Goal: Task Accomplishment & Management: Complete application form

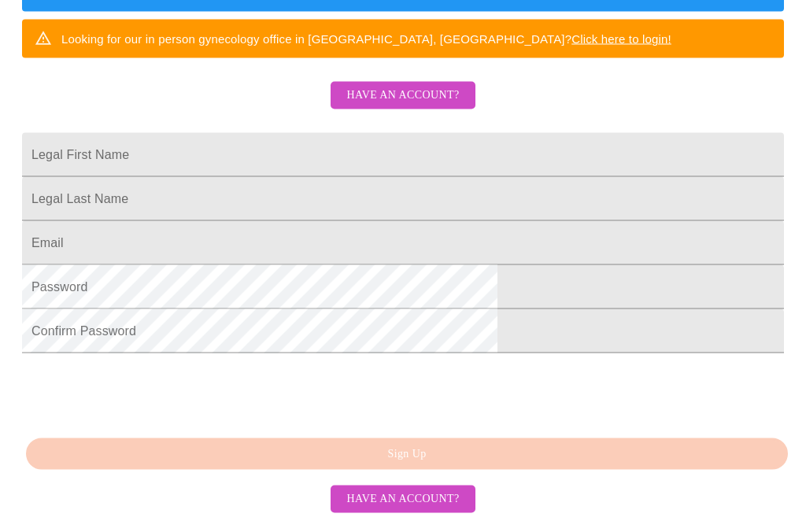
scroll to position [404, 0]
click at [437, 509] on span "Have an account?" at bounding box center [402, 499] width 113 height 20
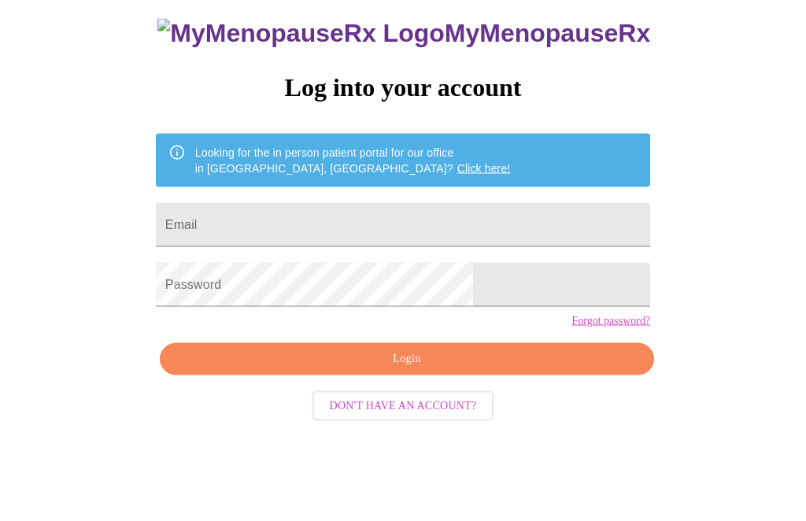
scroll to position [16, 0]
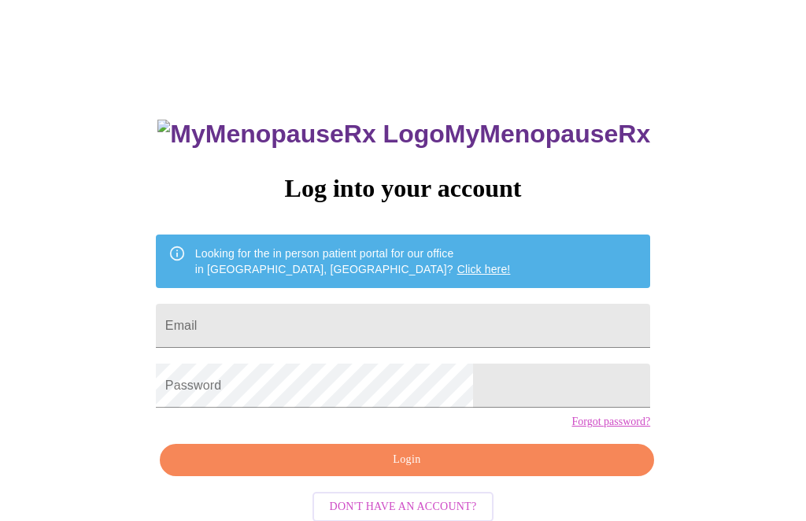
click at [496, 325] on input "Email" at bounding box center [403, 326] width 494 height 44
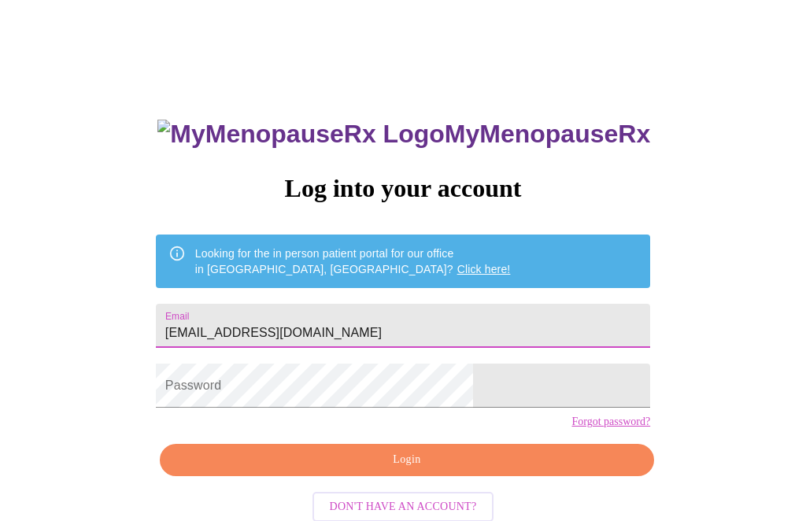
type input "[EMAIL_ADDRESS][DOMAIN_NAME]"
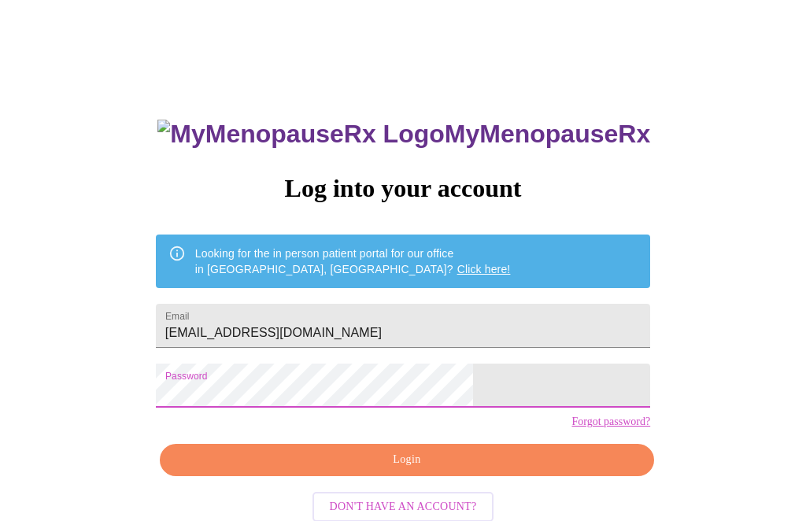
click at [467, 470] on span "Login" at bounding box center [407, 460] width 458 height 20
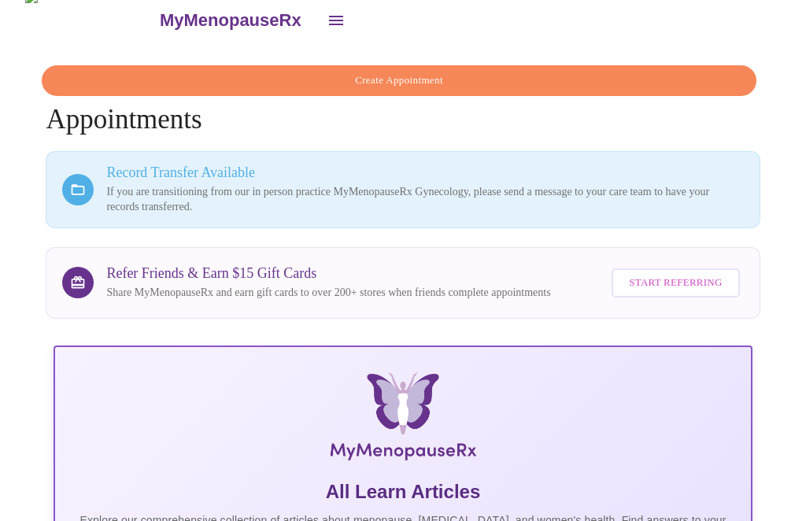
scroll to position [1, 0]
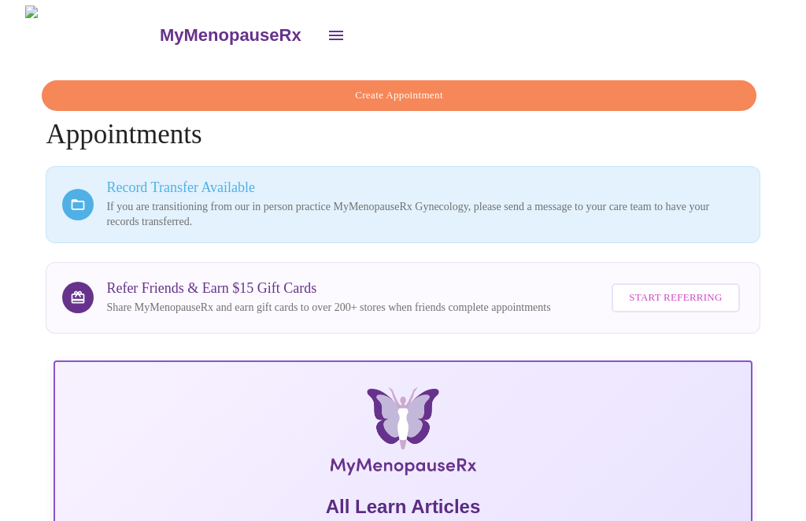
click at [126, 211] on p "If you are transitioning from our in person practice MyMenopauseRx Gynecology, …" at bounding box center [424, 214] width 637 height 31
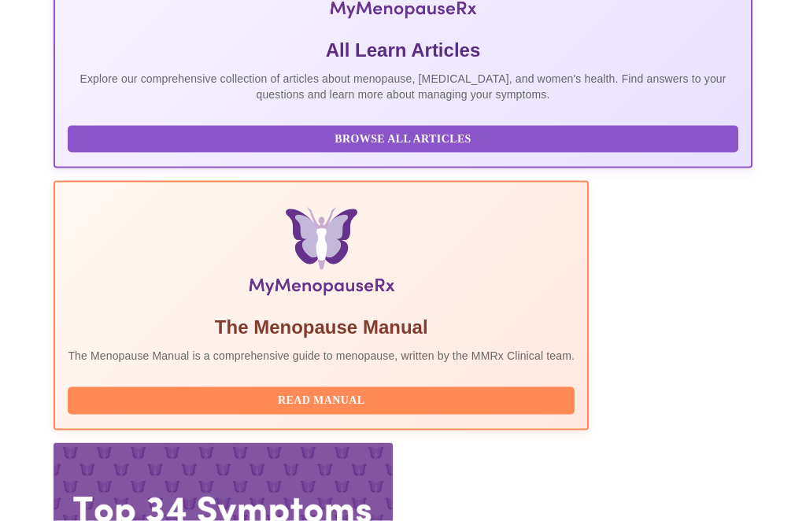
scroll to position [467, 0]
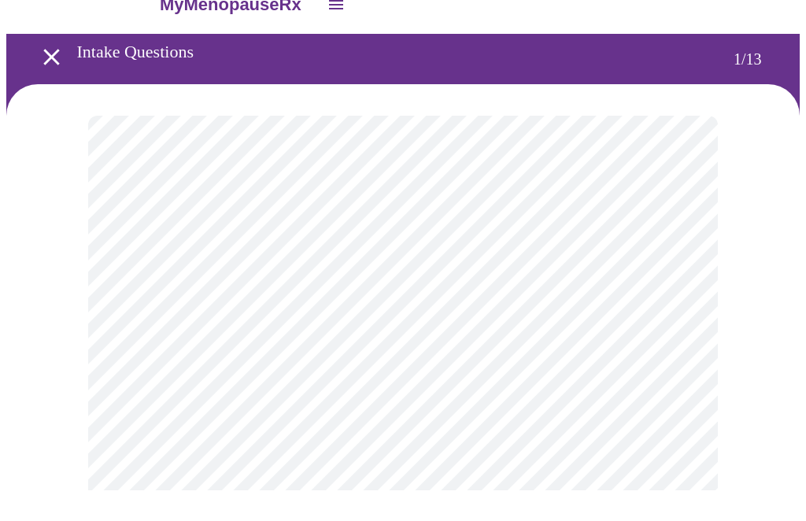
scroll to position [32, 0]
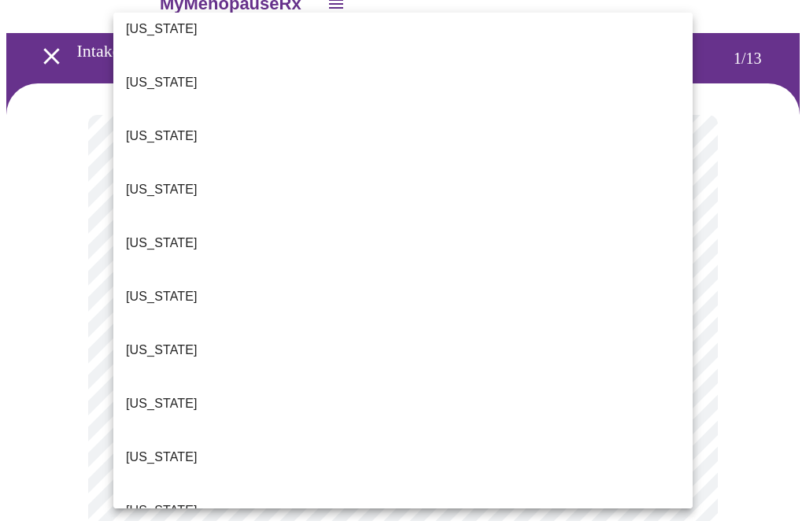
scroll to position [131, 0]
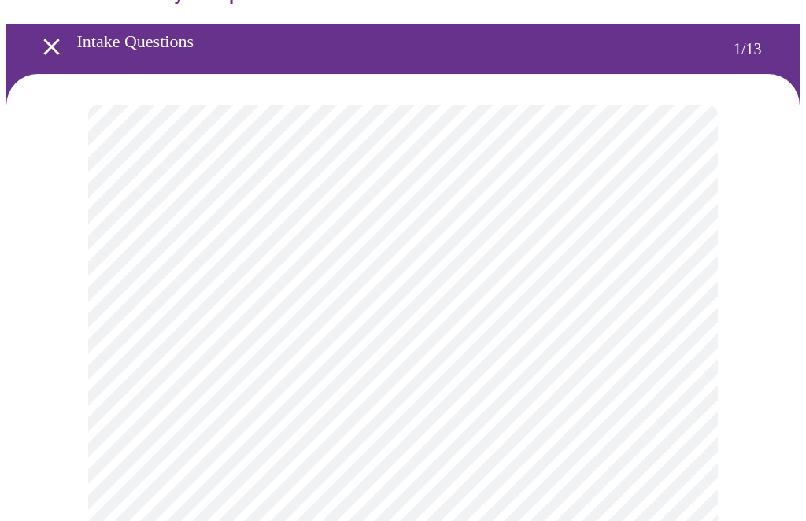
scroll to position [46, 0]
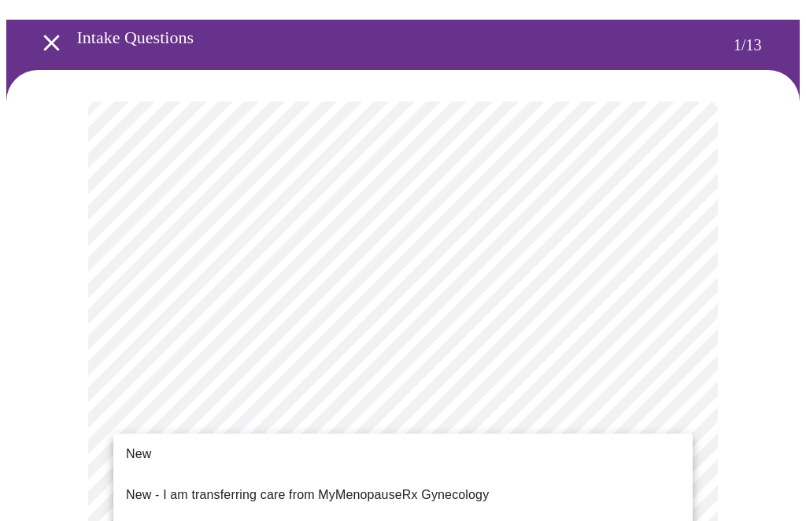
click at [149, 488] on p "New - I am transferring care from MyMenopauseRx Gynecology" at bounding box center [307, 494] width 363 height 19
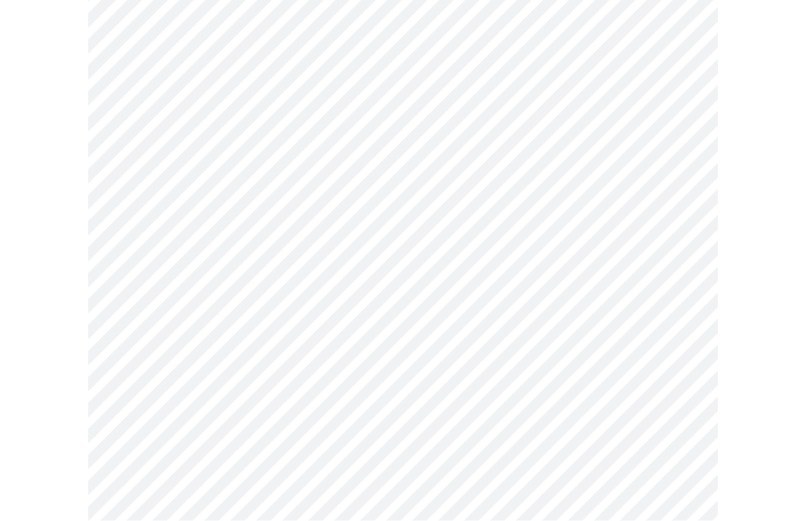
scroll to position [474, 0]
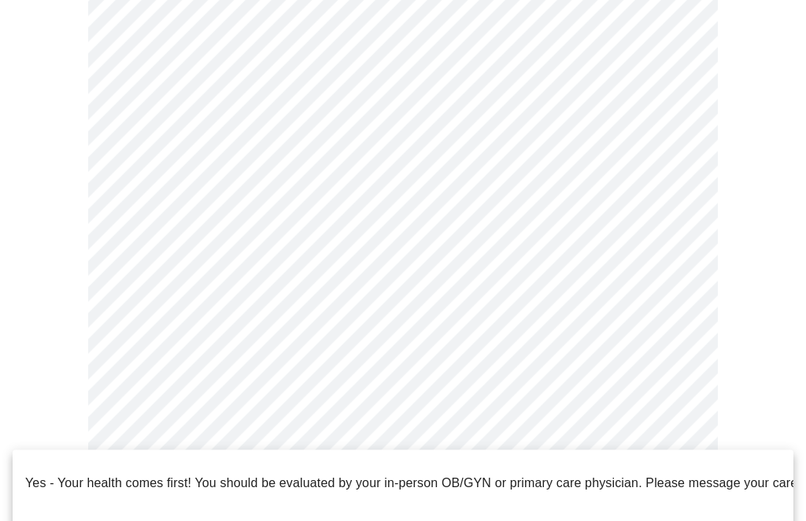
scroll to position [899, 0]
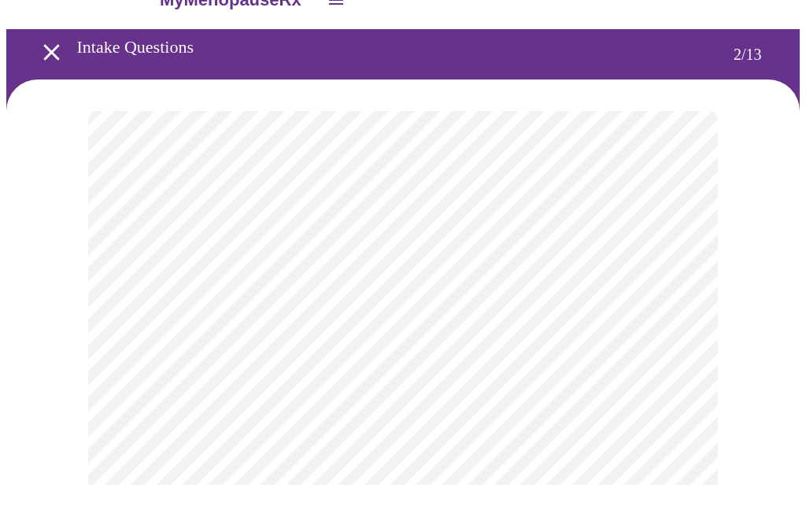
scroll to position [37, 0]
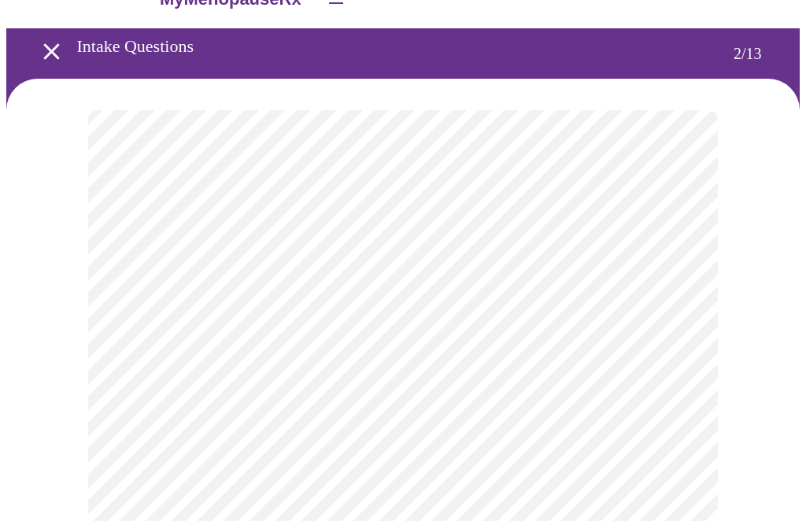
click at [677, 298] on body "MyMenopauseRx Intake Questions 2 / 13" at bounding box center [402, 513] width 793 height 1089
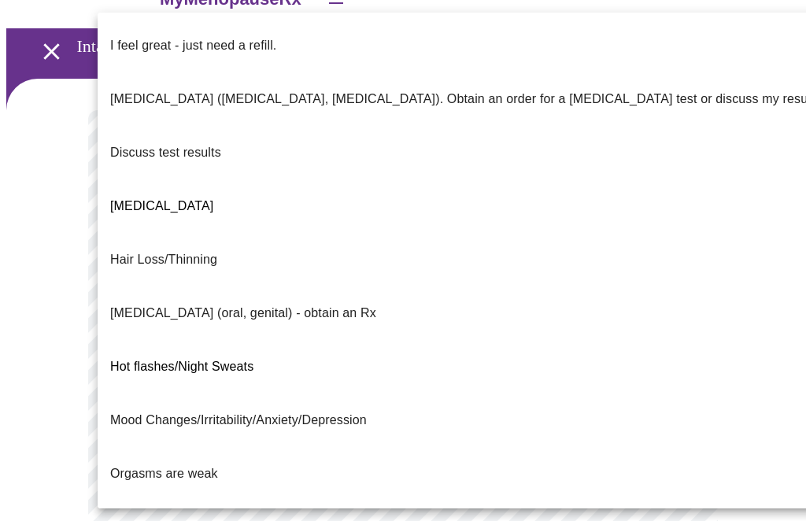
scroll to position [0, 0]
click at [148, 38] on p "I feel great - just need a refill." at bounding box center [193, 45] width 166 height 19
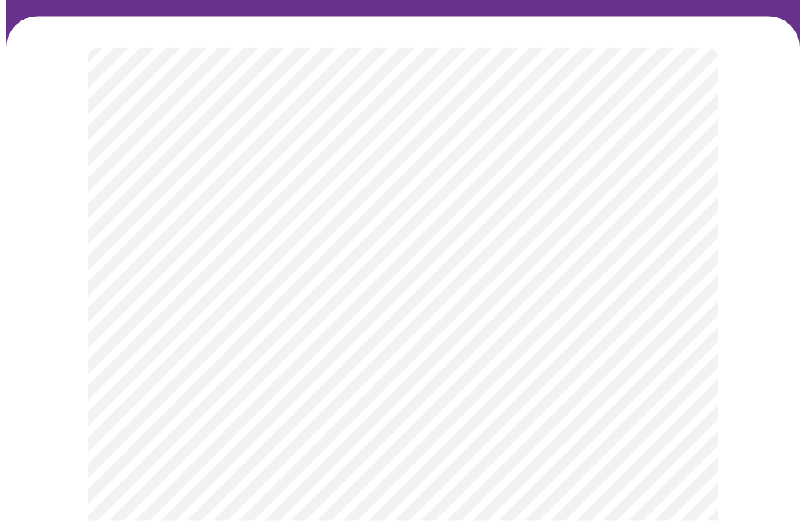
scroll to position [100, 0]
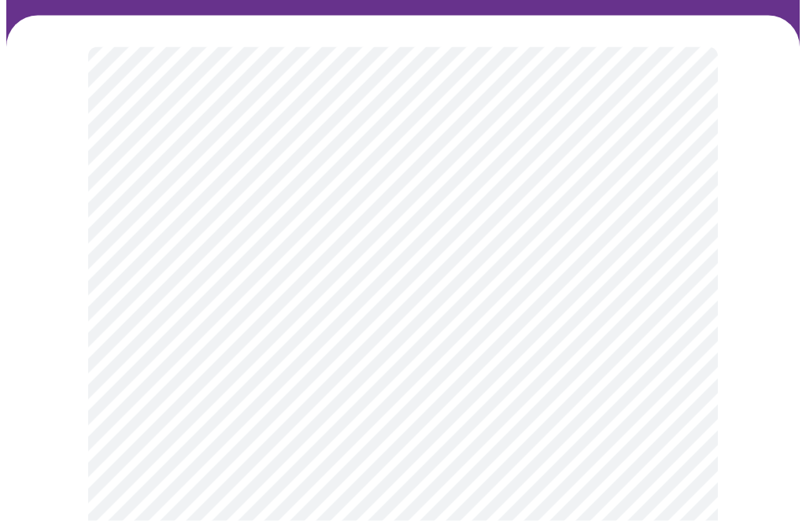
click at [674, 371] on body "MyMenopauseRx Intake Questions 2 / 13" at bounding box center [402, 446] width 793 height 1080
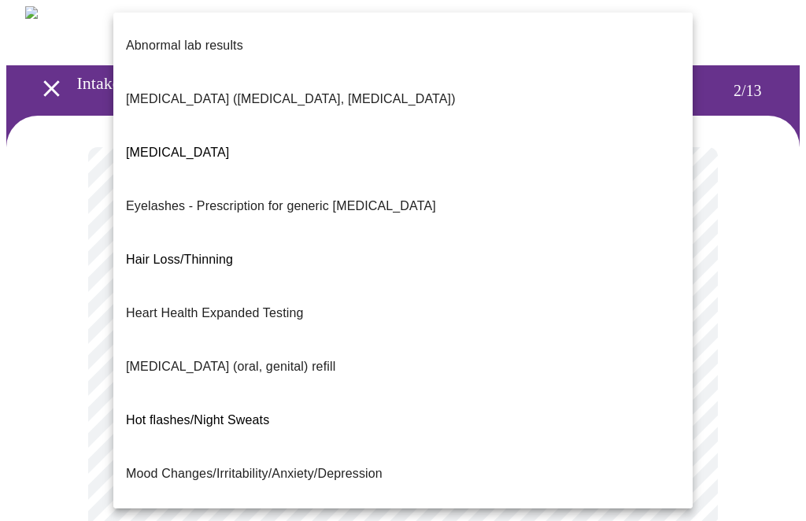
scroll to position [0, 0]
click at [57, 357] on div at bounding box center [403, 260] width 806 height 521
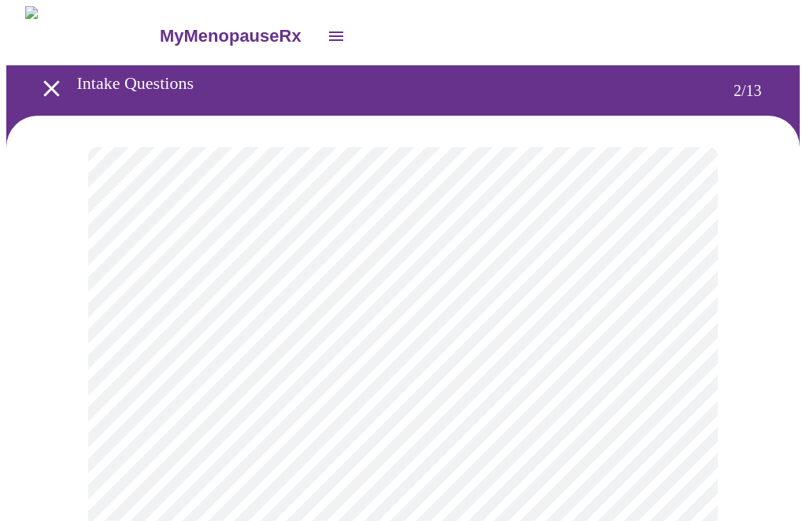
scroll to position [6, 0]
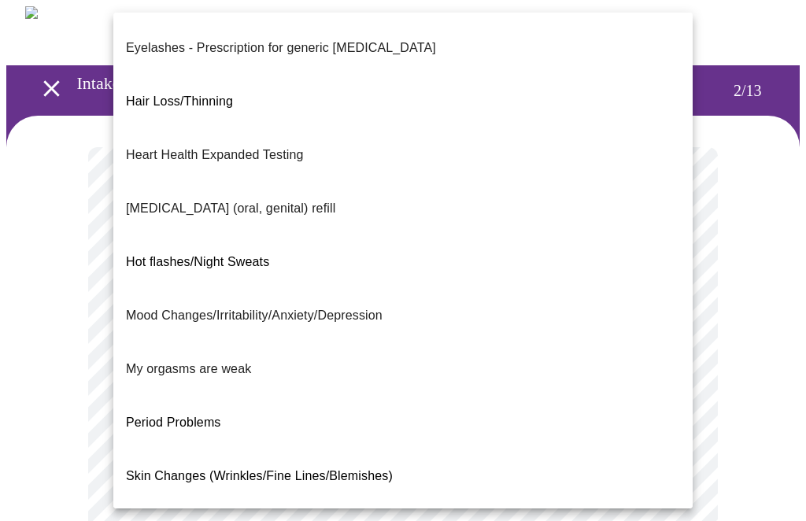
scroll to position [157, 0]
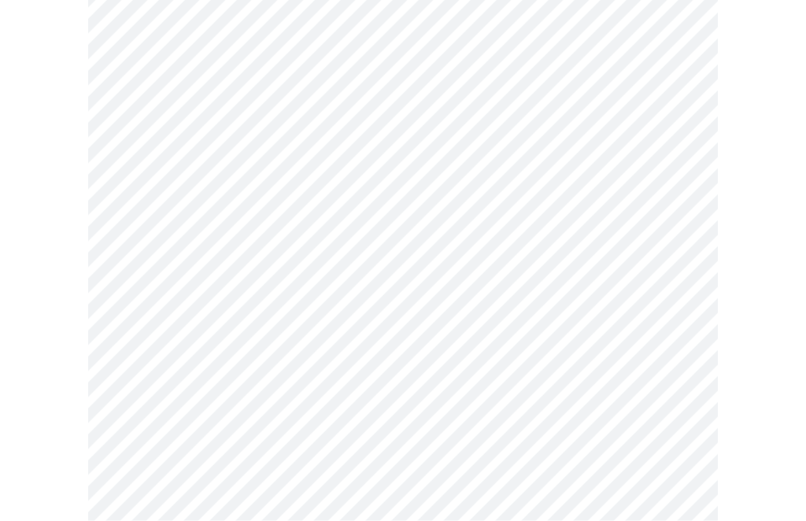
scroll to position [261, 0]
click at [146, 363] on body "MyMenopauseRx Intake Questions 2 / 13" at bounding box center [402, 281] width 793 height 1072
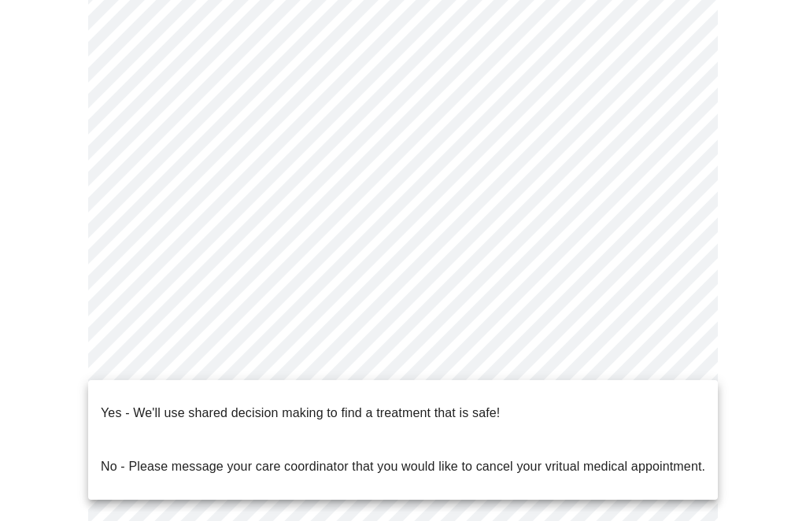
click at [127, 404] on p "Yes - We'll use shared decision making to find a treatment that is safe!" at bounding box center [300, 413] width 399 height 19
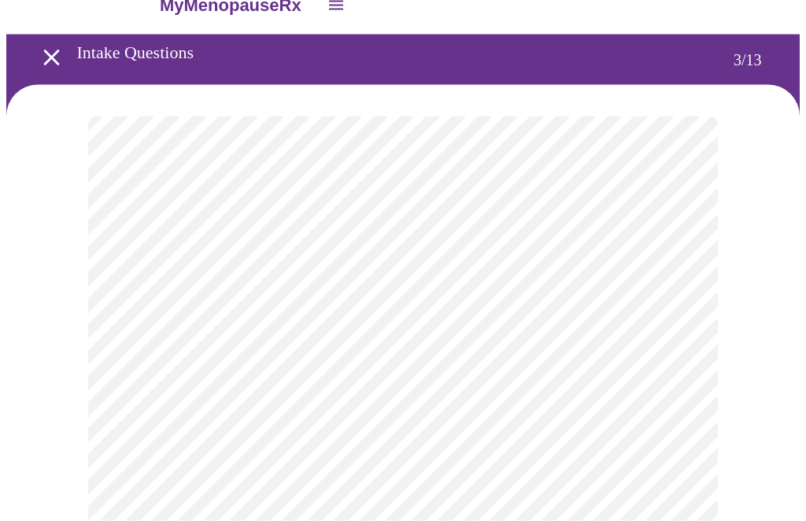
scroll to position [31, 0]
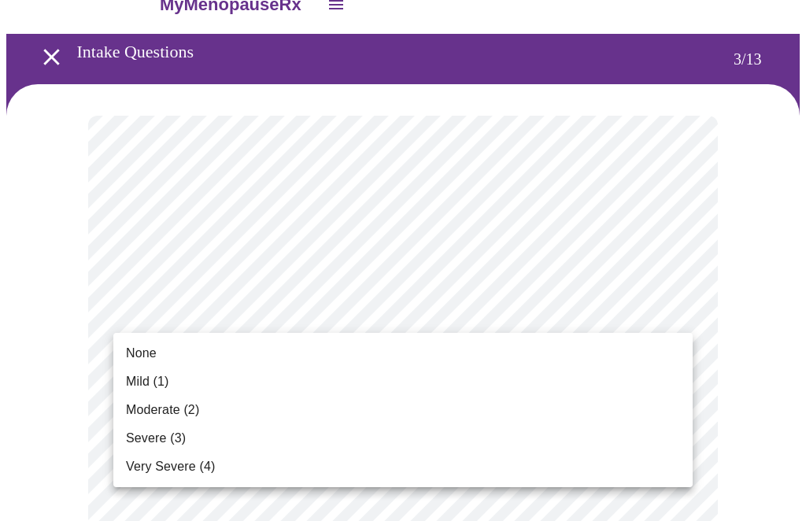
click at [137, 415] on span "Moderate (2)" at bounding box center [162, 409] width 73 height 19
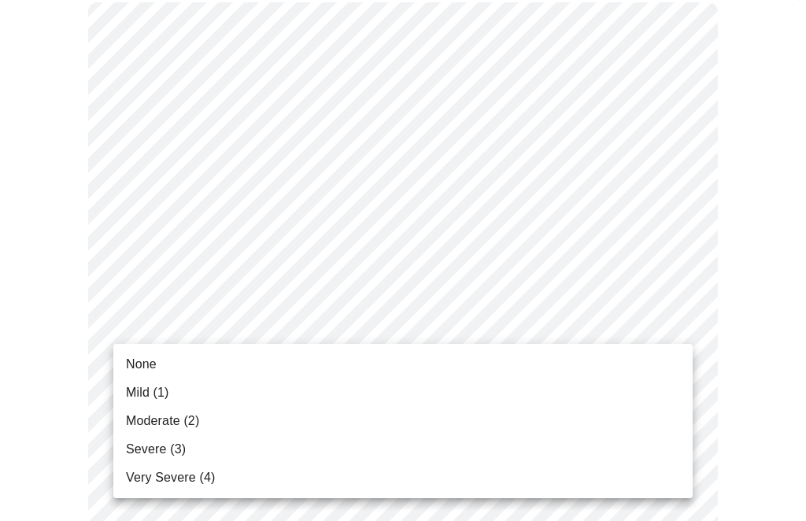
click at [131, 363] on span "None" at bounding box center [141, 364] width 31 height 19
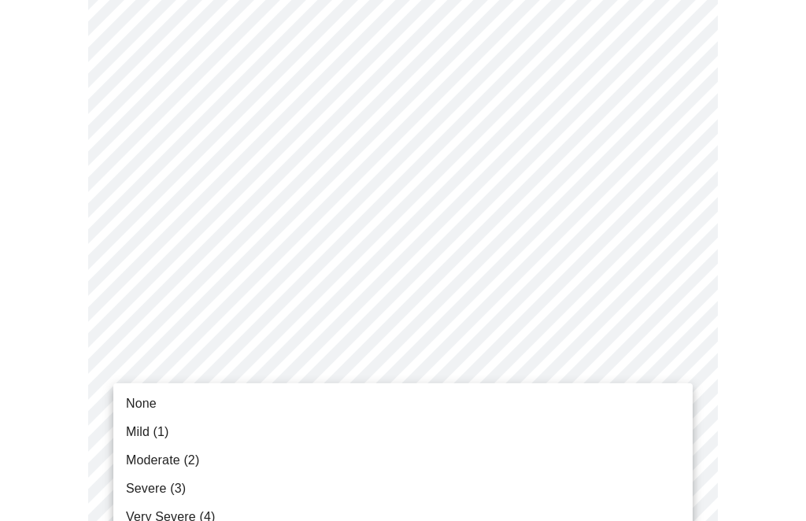
click at [138, 457] on span "Moderate (2)" at bounding box center [162, 460] width 73 height 19
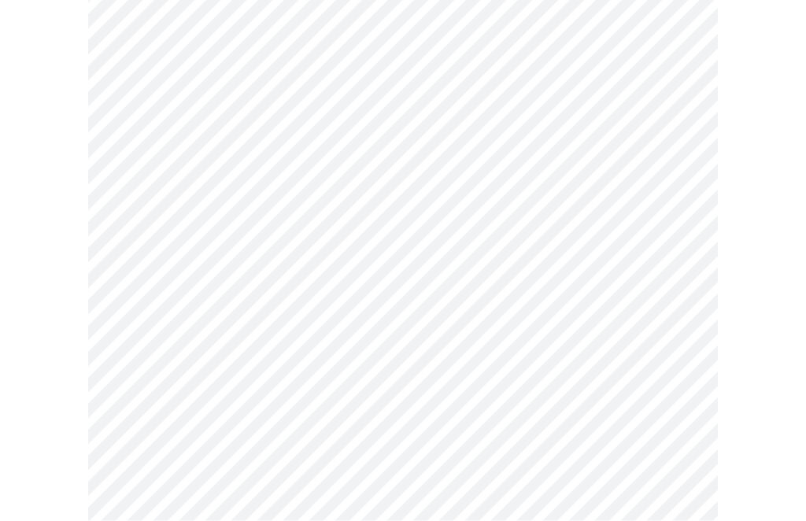
scroll to position [344, 0]
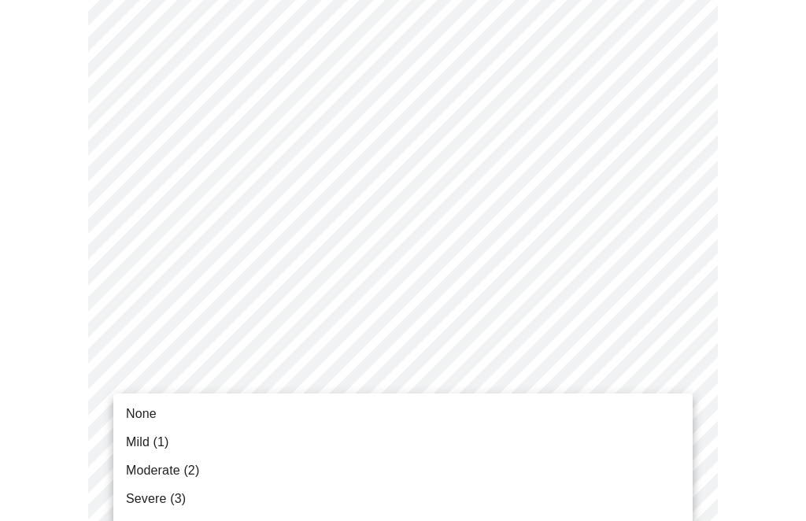
click at [121, 411] on li "None" at bounding box center [402, 414] width 579 height 28
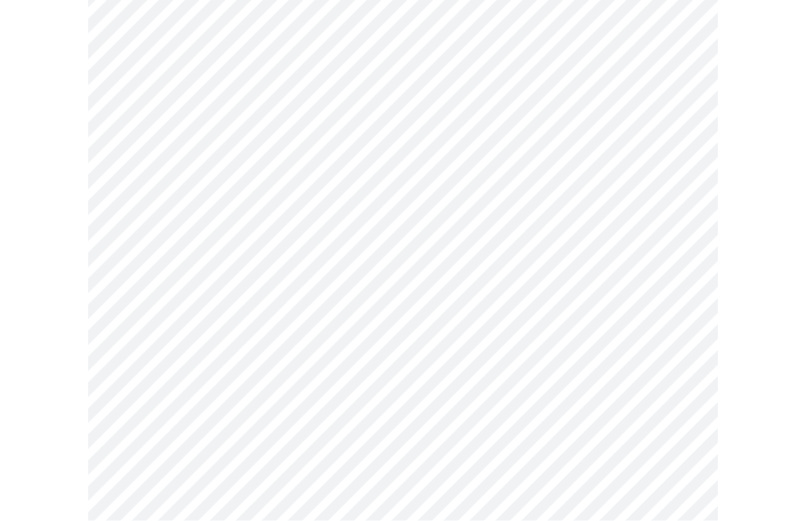
scroll to position [441, 0]
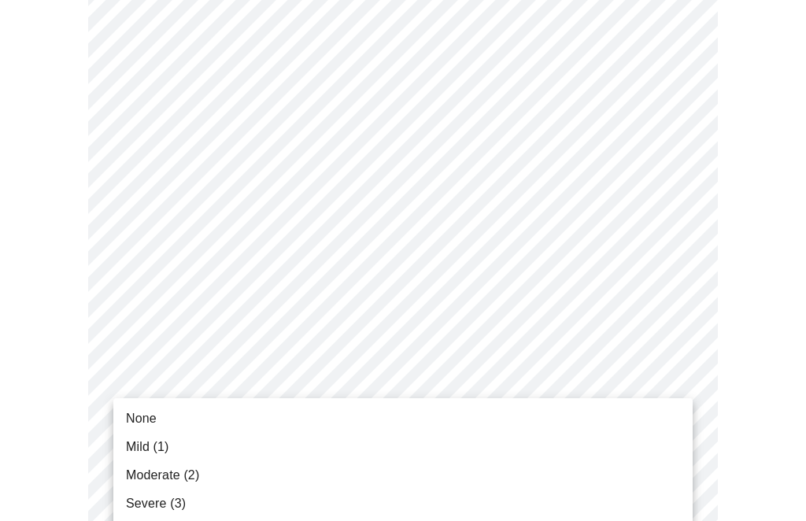
click at [136, 412] on span "None" at bounding box center [141, 418] width 31 height 19
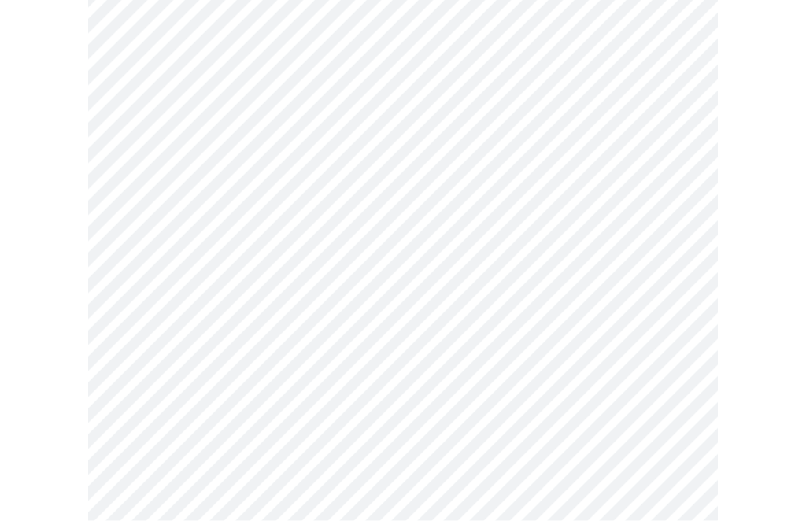
click at [135, 400] on body "MyMenopauseRx Intake Questions 3 / 13" at bounding box center [402, 478] width 793 height 1978
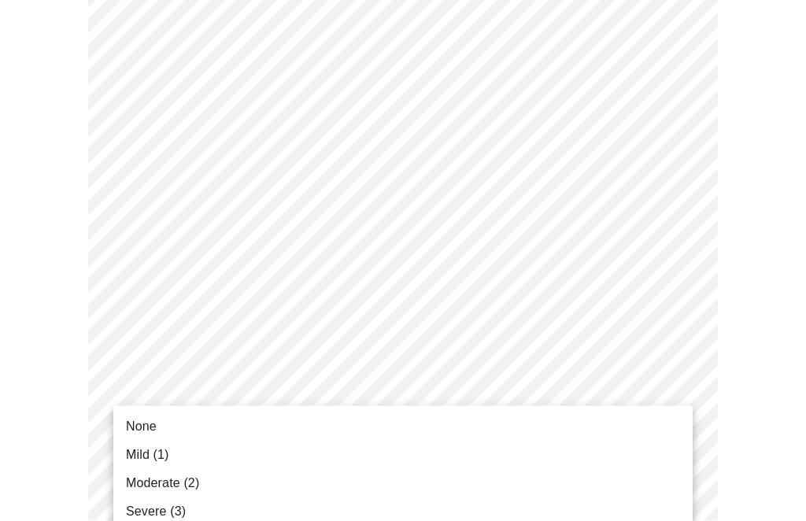
scroll to position [518, 0]
click at [125, 415] on li "None" at bounding box center [402, 426] width 579 height 28
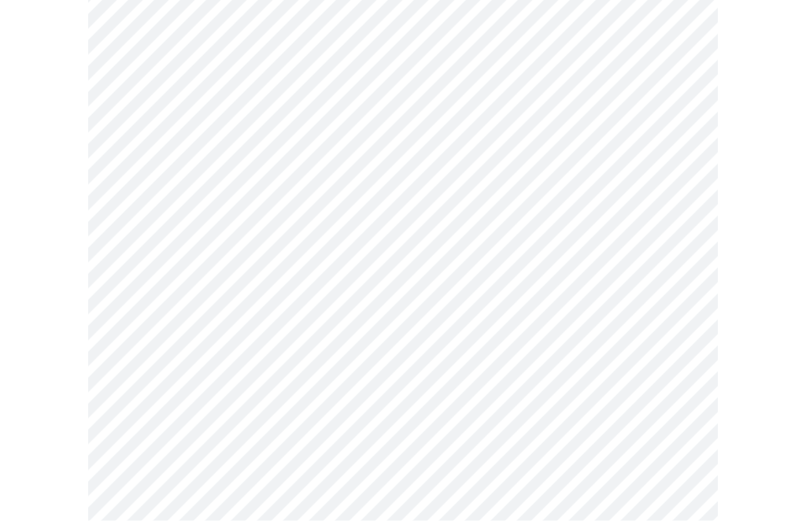
scroll to position [658, 0]
click at [127, 404] on body "MyMenopauseRx Intake Questions 3 / 13" at bounding box center [402, 327] width 793 height 1957
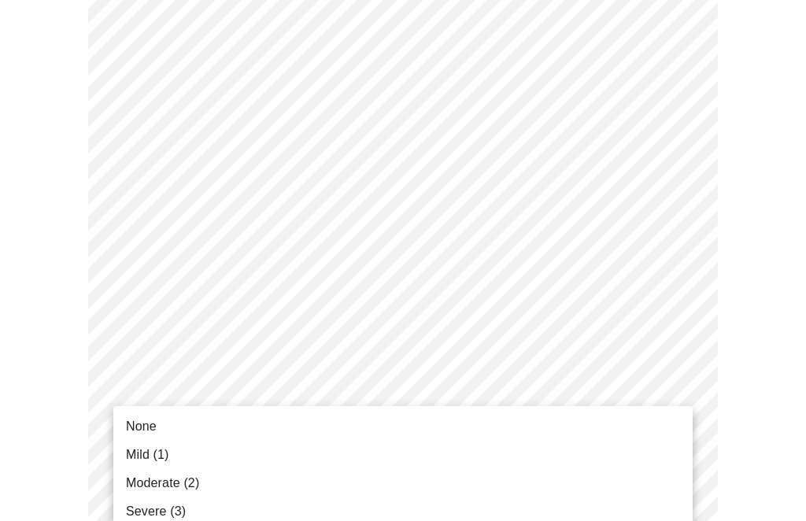
click at [138, 459] on span "Mild (1)" at bounding box center [147, 454] width 43 height 19
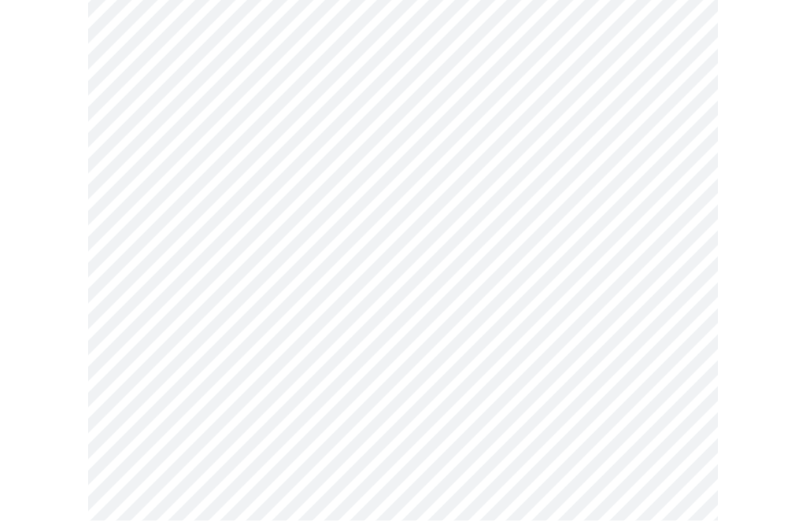
click at [120, 353] on body "MyMenopauseRx Intake Questions 3 / 13" at bounding box center [402, 154] width 793 height 1935
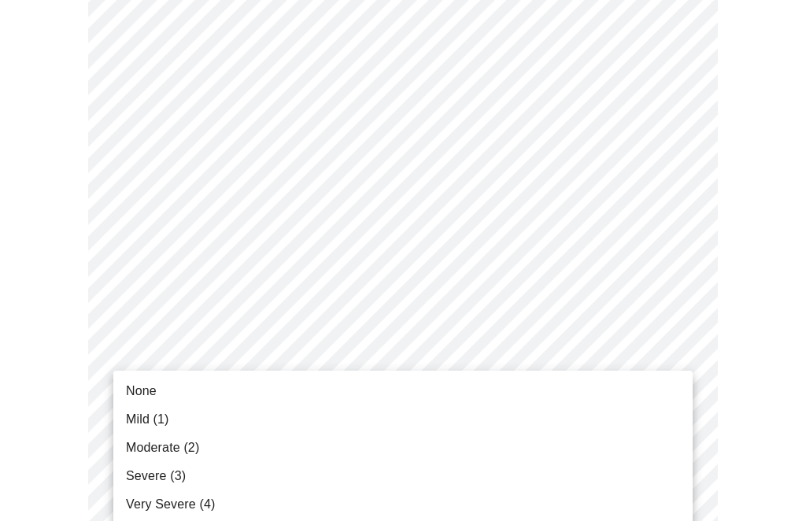
click at [135, 406] on li "Mild (1)" at bounding box center [402, 419] width 579 height 28
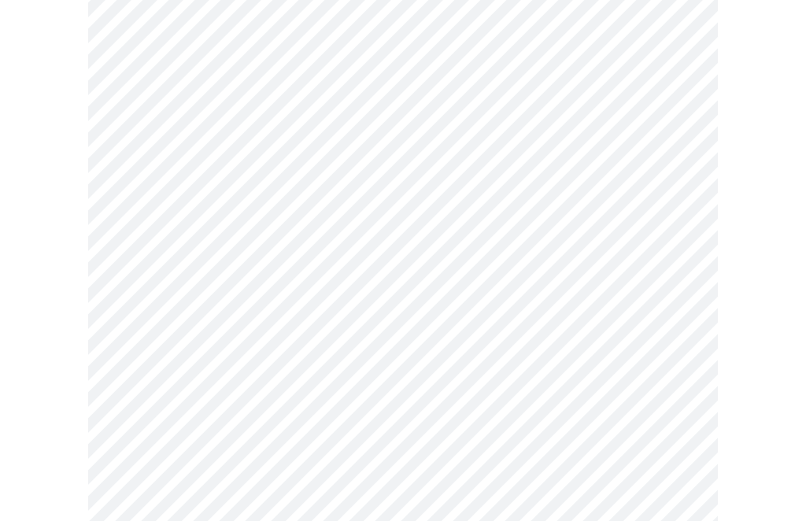
click at [137, 355] on body "MyMenopauseRx Intake Questions 3 / 13" at bounding box center [402, 143] width 793 height 1914
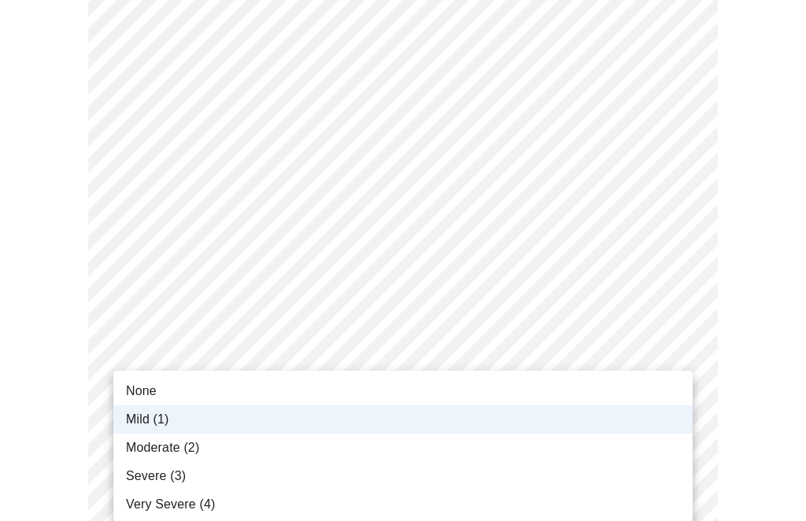
click at [135, 390] on span "None" at bounding box center [141, 391] width 31 height 19
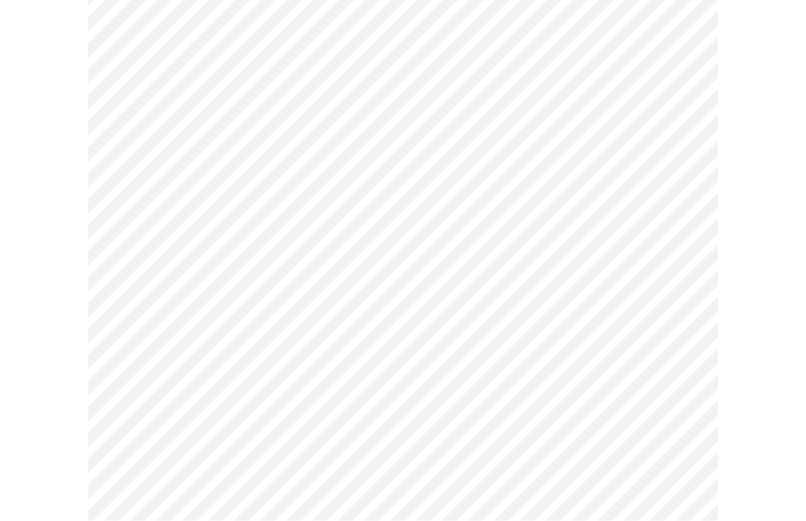
scroll to position [913, 0]
click at [134, 398] on body "MyMenopauseRx Intake Questions 3 / 13" at bounding box center [402, 51] width 793 height 1914
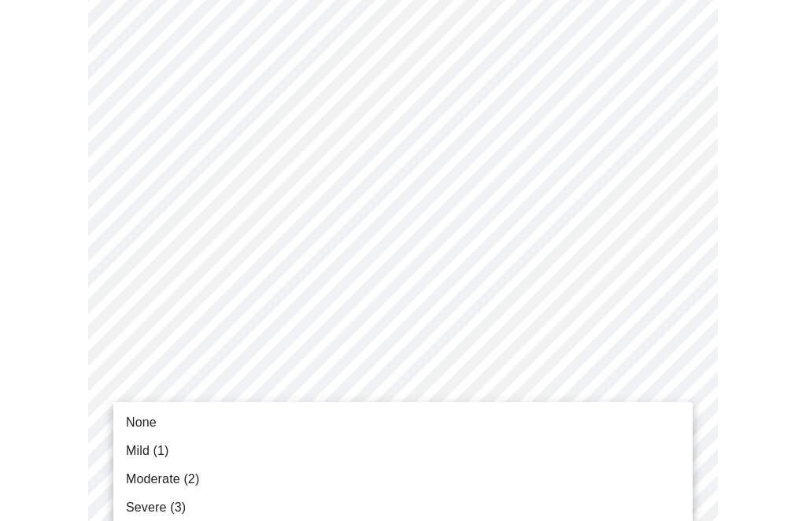
click at [129, 414] on span "None" at bounding box center [141, 422] width 31 height 19
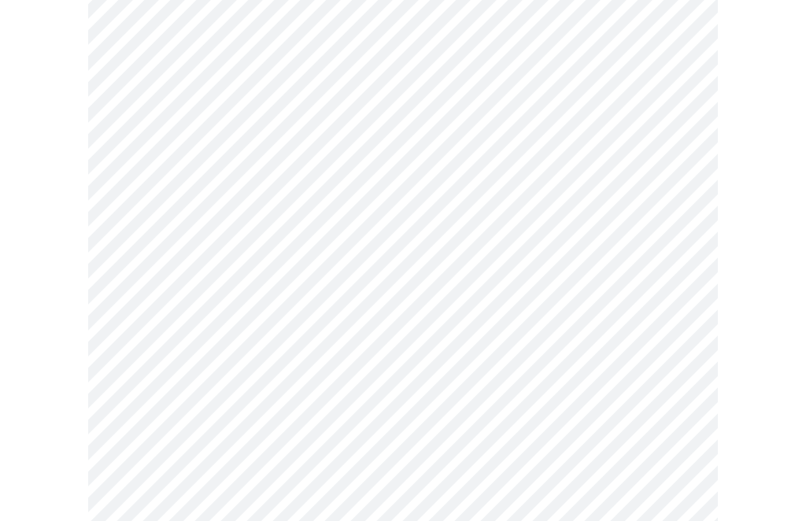
scroll to position [1001, 0]
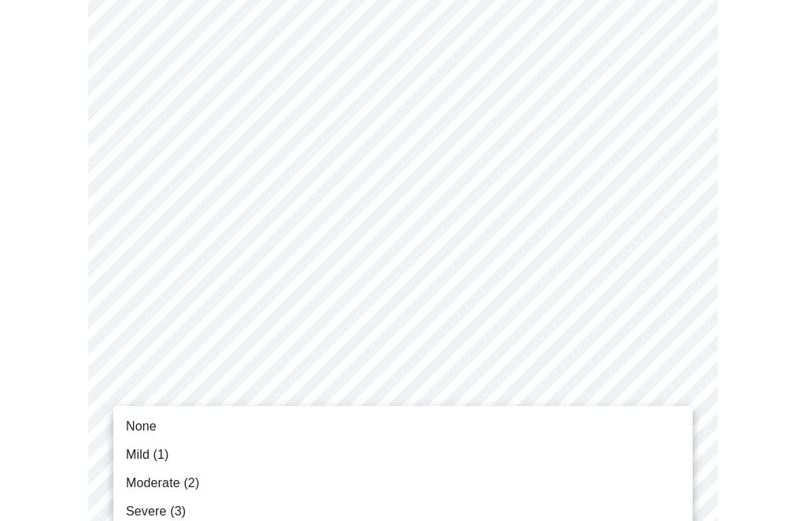
click at [131, 427] on span "None" at bounding box center [141, 426] width 31 height 19
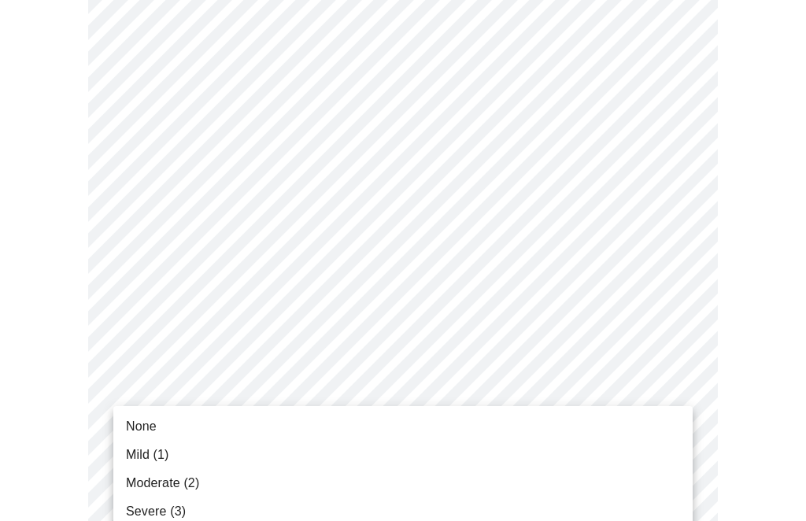
click at [124, 484] on li "Moderate (2)" at bounding box center [402, 483] width 579 height 28
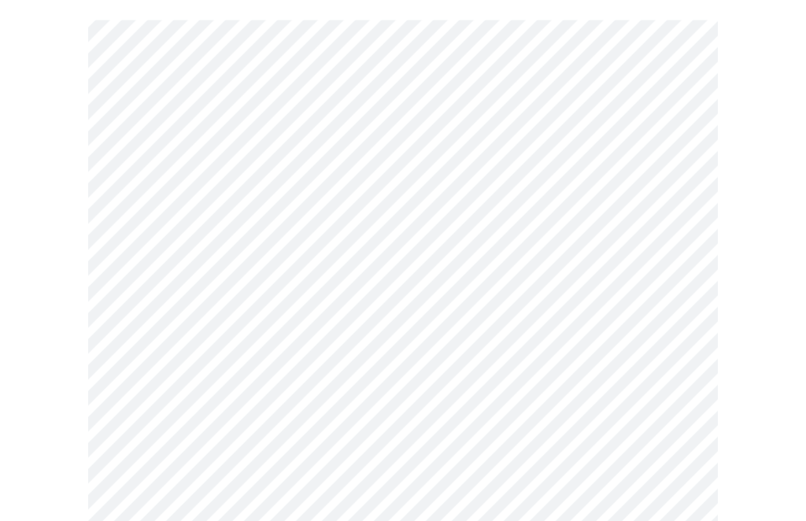
scroll to position [581, 0]
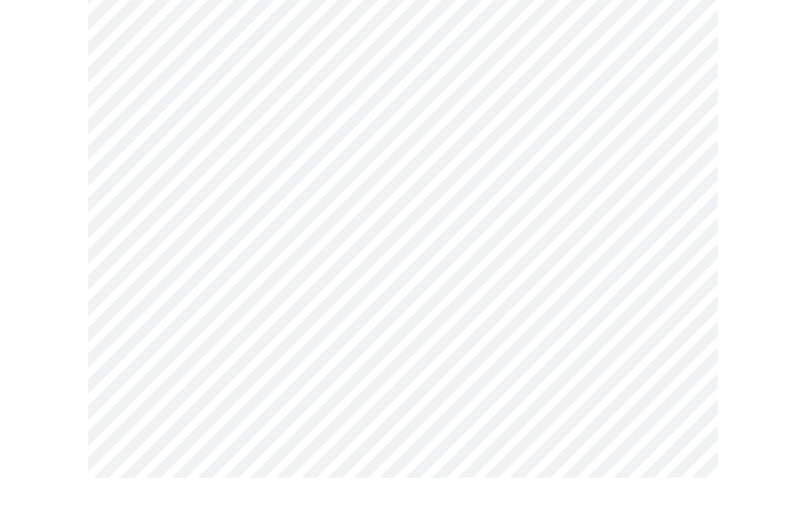
click at [605, 352] on body "MyMenopauseRx Intake Questions 4 / 13" at bounding box center [402, 199] width 793 height 1549
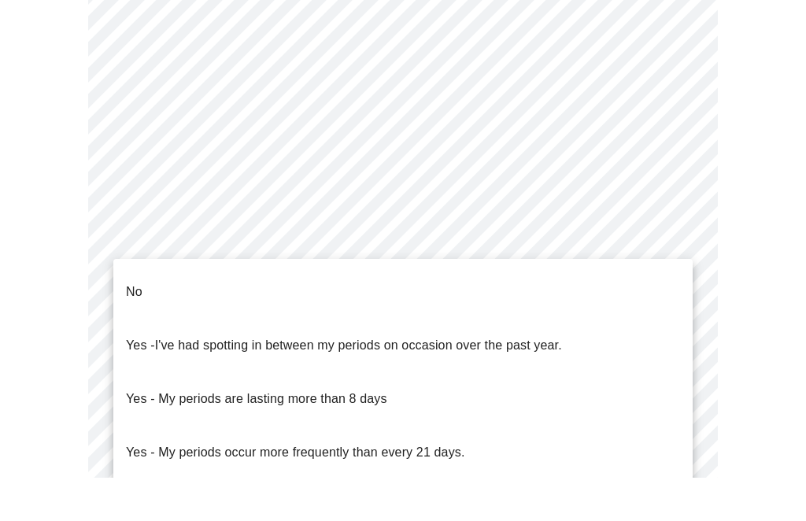
scroll to position [625, 0]
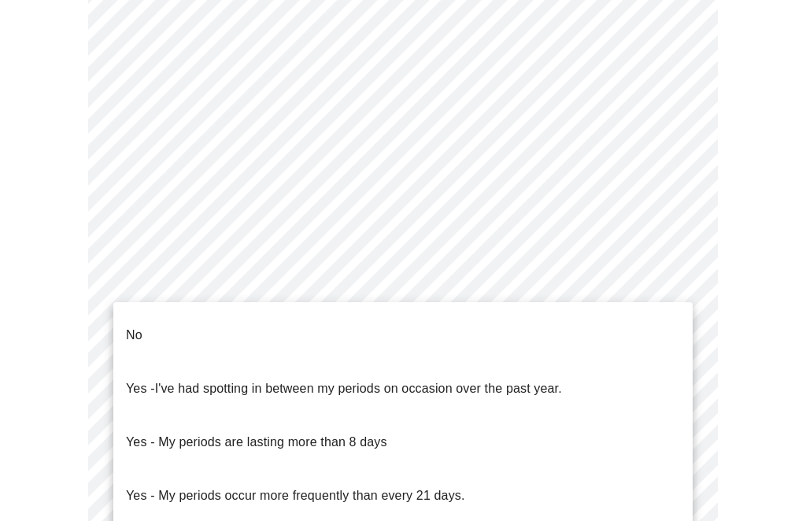
click at [158, 304] on ul "No Yes - I've had spotting in between my periods on occasion over the past year…" at bounding box center [402, 469] width 579 height 334
click at [140, 326] on p "No" at bounding box center [134, 335] width 17 height 19
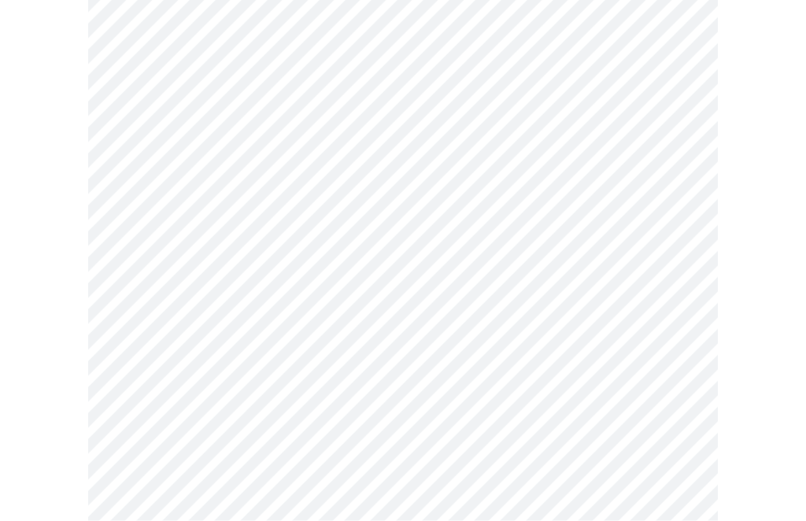
scroll to position [724, 0]
click at [676, 367] on body "MyMenopauseRx Intake Questions 4 / 13" at bounding box center [402, 52] width 793 height 1541
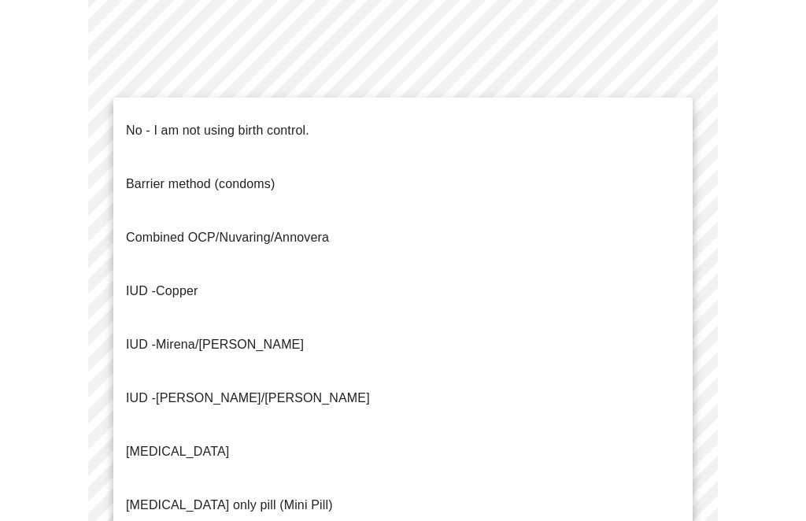
click at [306, 127] on span "No - I am not using birth control." at bounding box center [217, 131] width 183 height 44
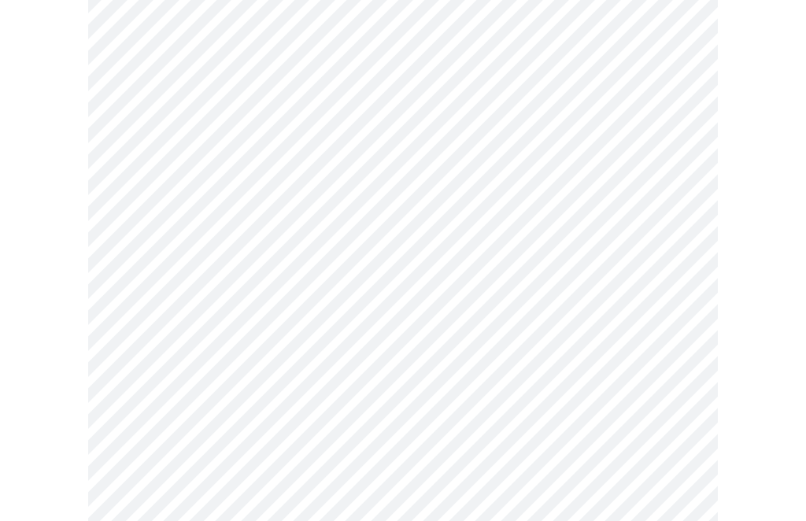
scroll to position [851, 0]
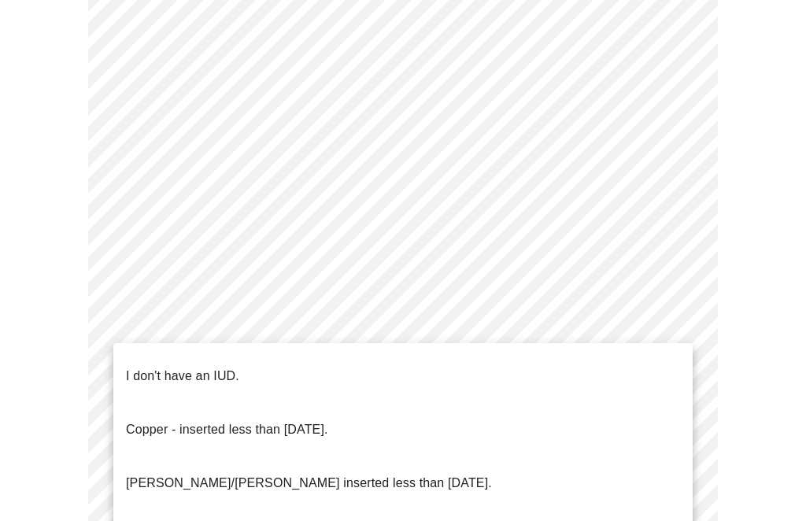
click at [225, 373] on span "I don't have an IUD." at bounding box center [182, 376] width 113 height 44
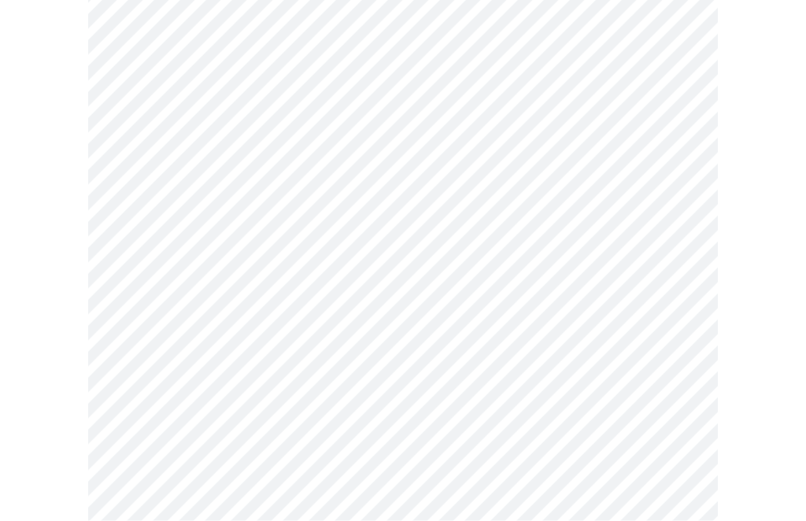
scroll to position [939, 0]
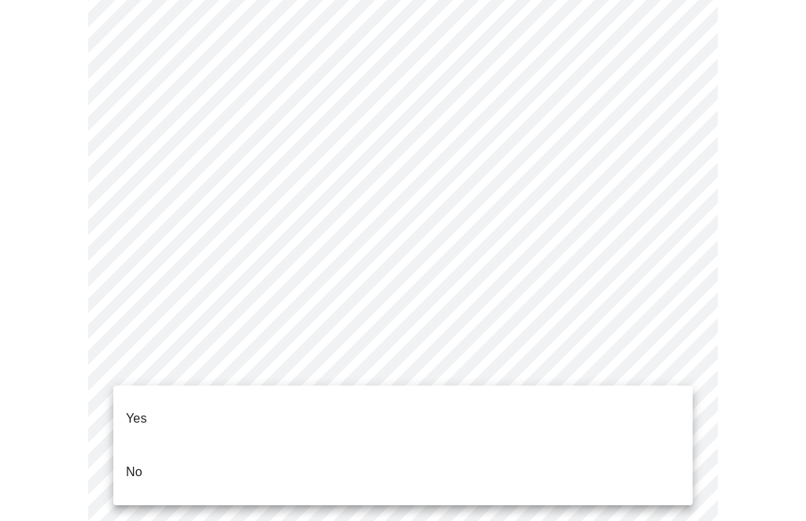
click at [158, 403] on li "Yes" at bounding box center [402, 419] width 579 height 54
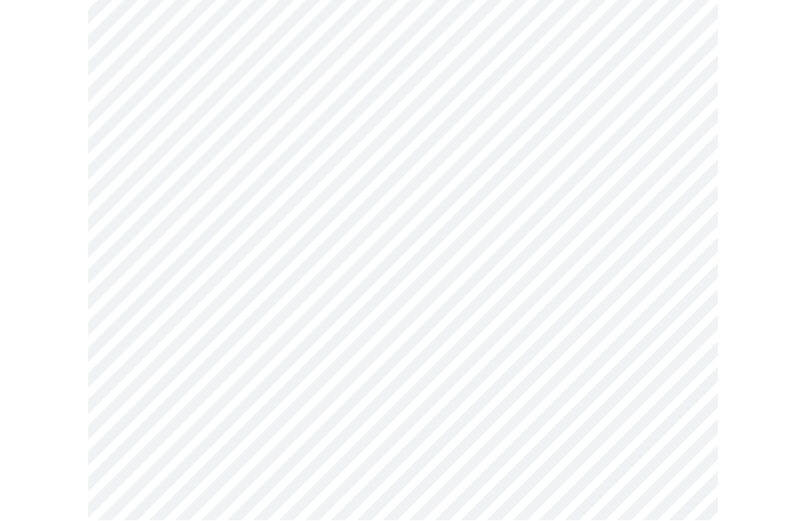
scroll to position [0, 0]
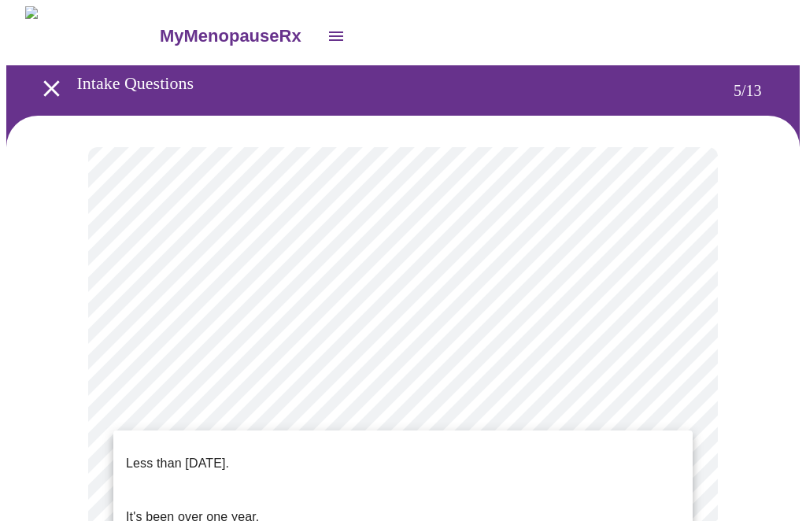
click at [229, 454] on p "Less than [DATE]." at bounding box center [177, 463] width 103 height 19
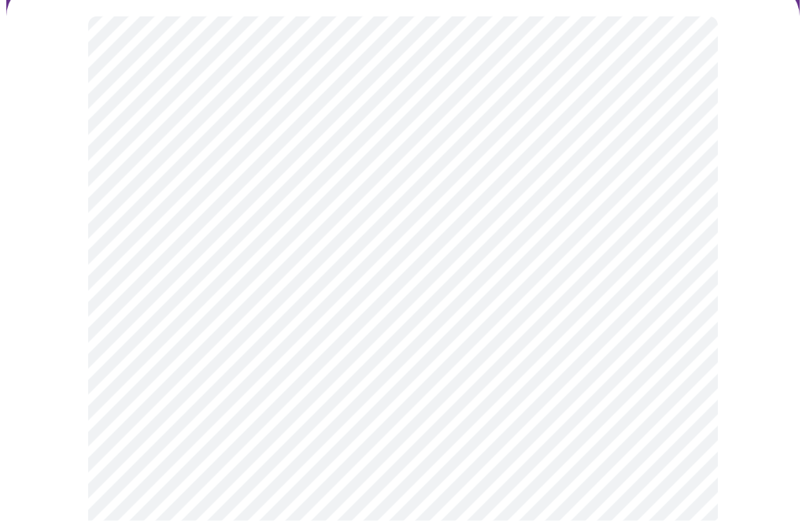
scroll to position [135, 0]
click at [676, 419] on body "MyMenopauseRx Intake Questions 5 / 13" at bounding box center [402, 503] width 793 height 1264
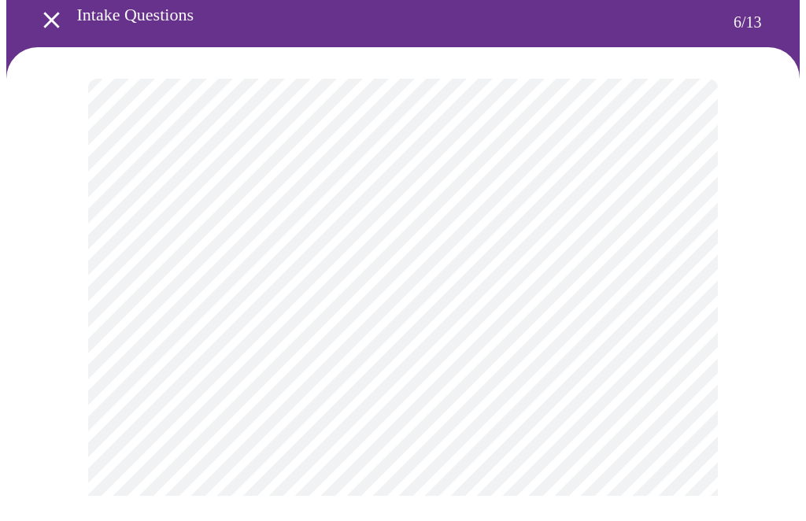
scroll to position [44, 0]
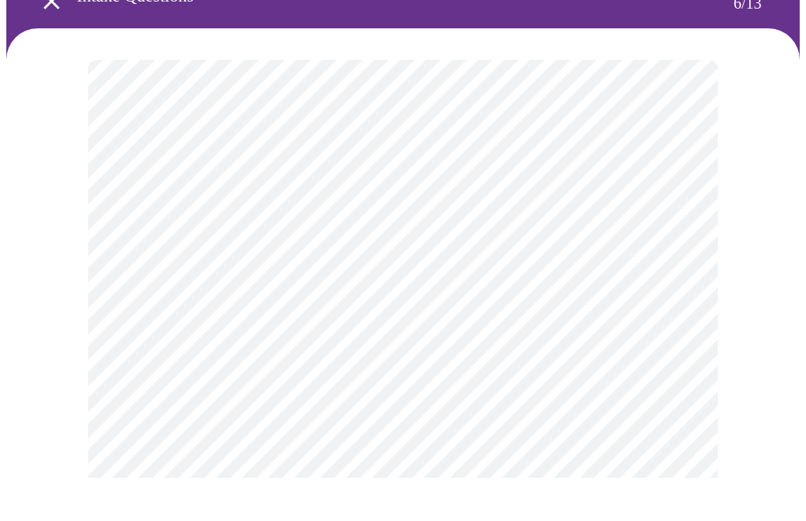
click at [554, 378] on body "MyMenopauseRx Intake Questions 6 / 13" at bounding box center [402, 381] width 793 height 839
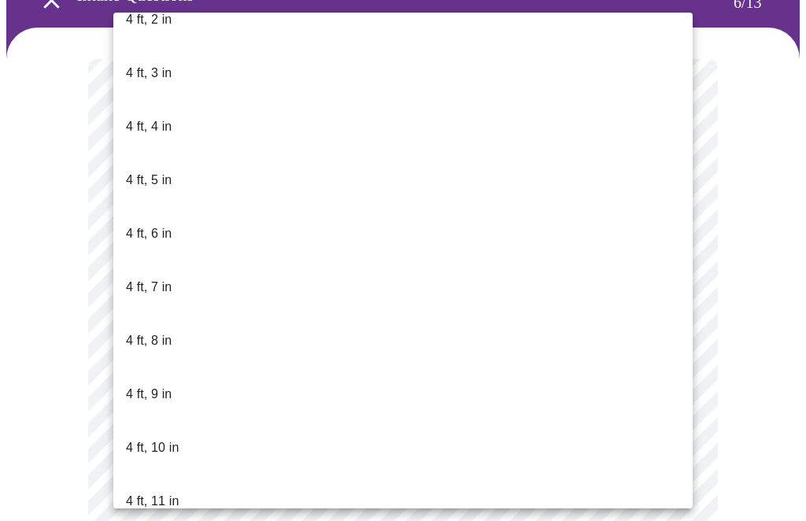
scroll to position [777, 0]
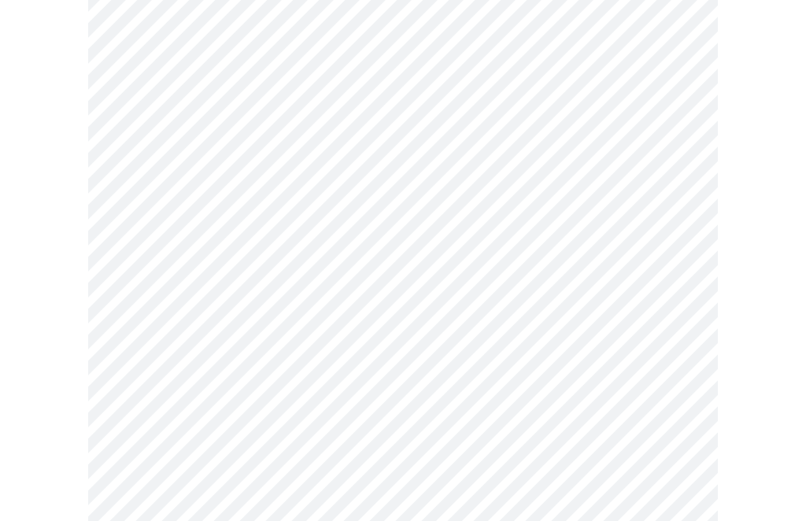
scroll to position [3995, 0]
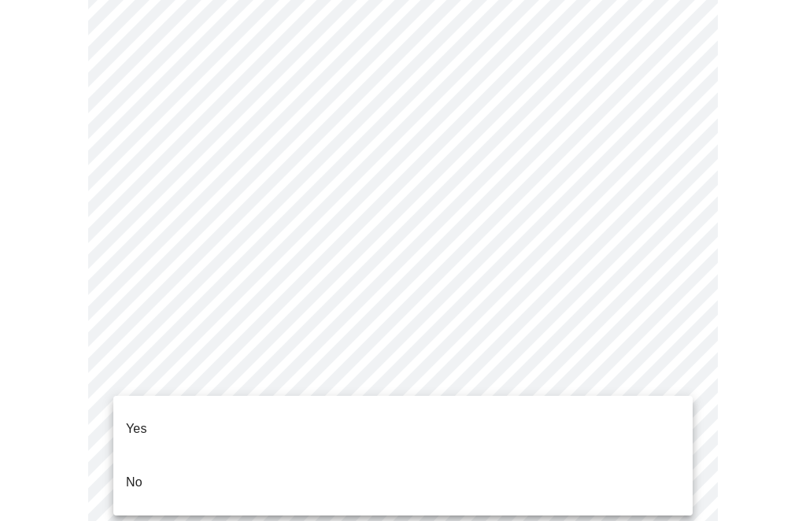
click at [149, 464] on li "No" at bounding box center [402, 483] width 579 height 54
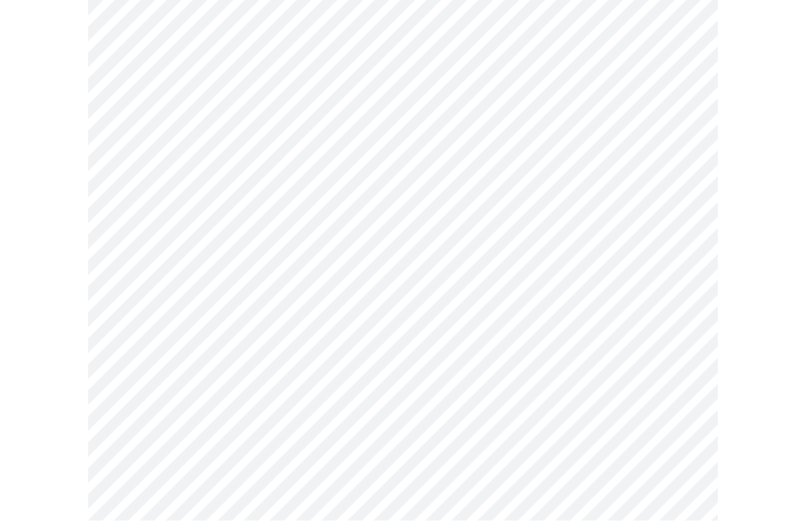
scroll to position [962, 0]
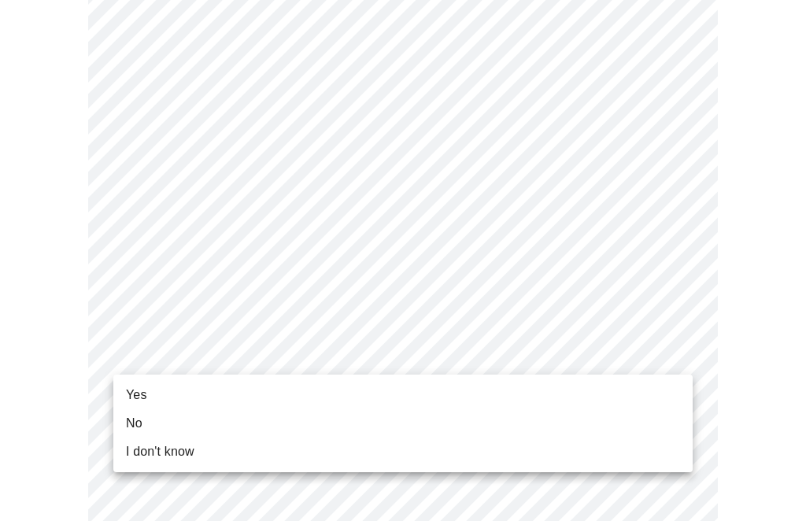
click at [164, 397] on li "Yes" at bounding box center [402, 395] width 579 height 28
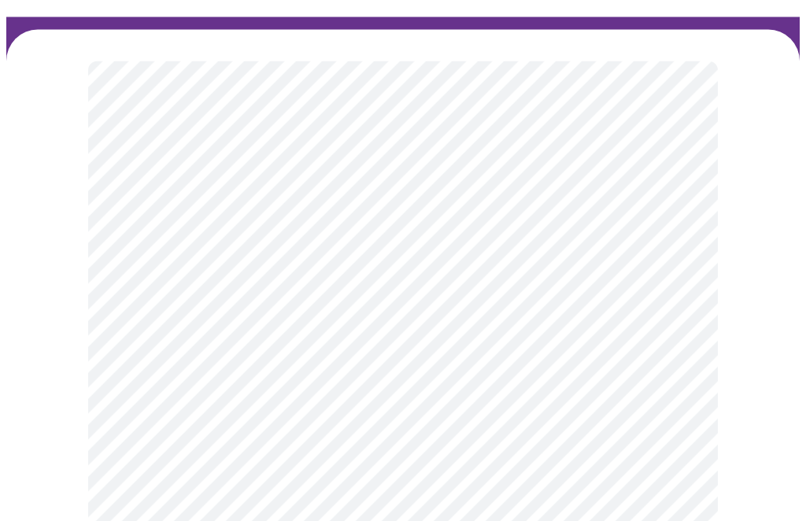
scroll to position [104, 0]
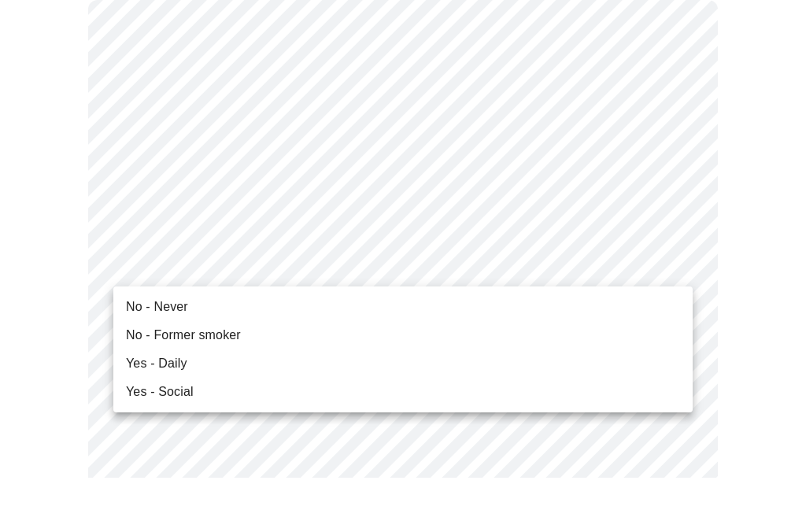
scroll to position [148, 0]
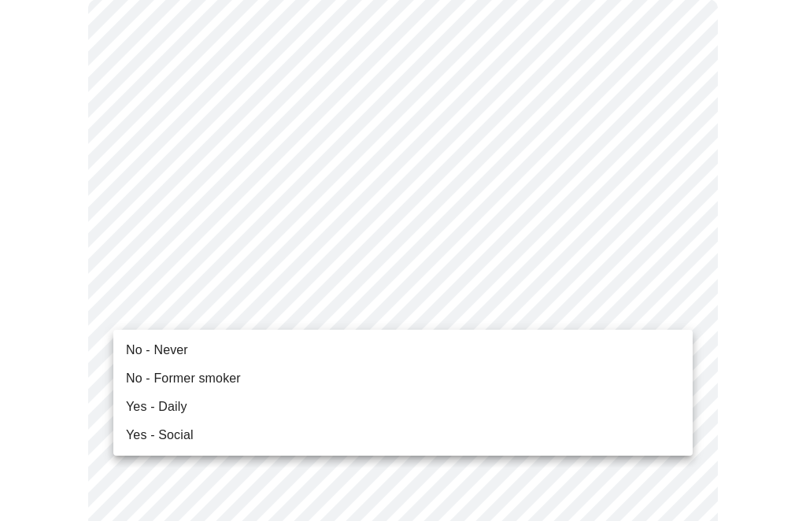
click at [188, 346] on li "No - Never" at bounding box center [402, 350] width 579 height 28
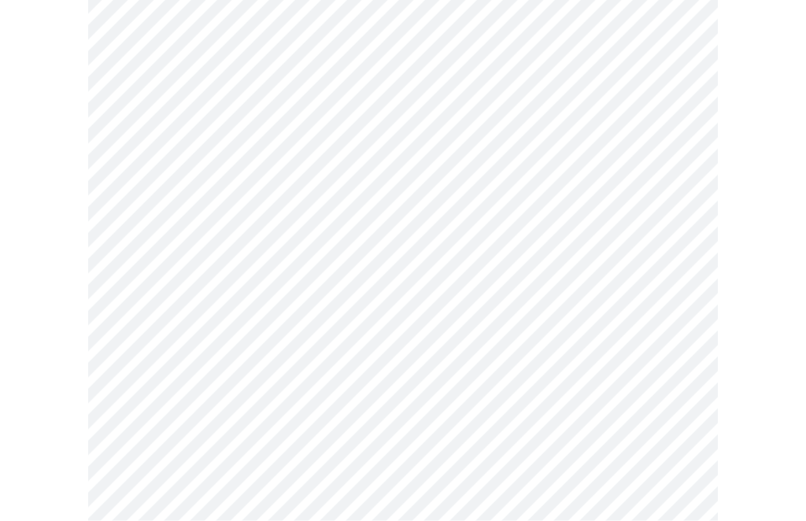
scroll to position [1267, 0]
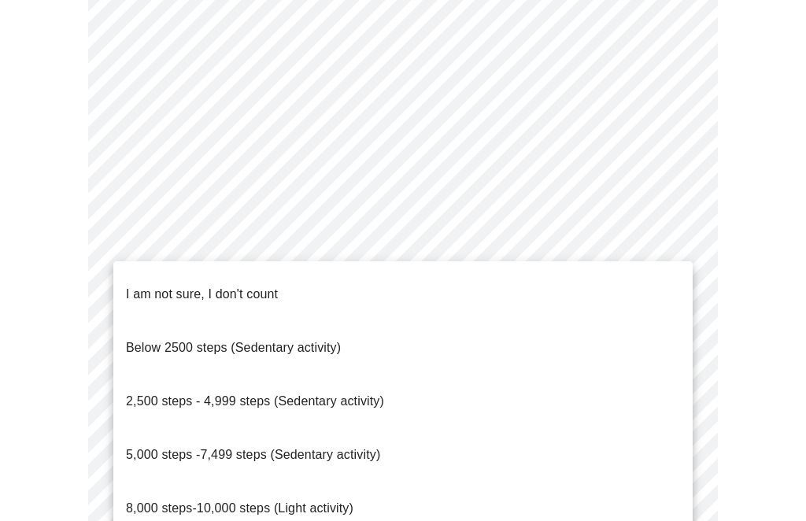
click at [133, 499] on p "8,000 steps-10,000 steps (Light activity)" at bounding box center [239, 508] width 227 height 19
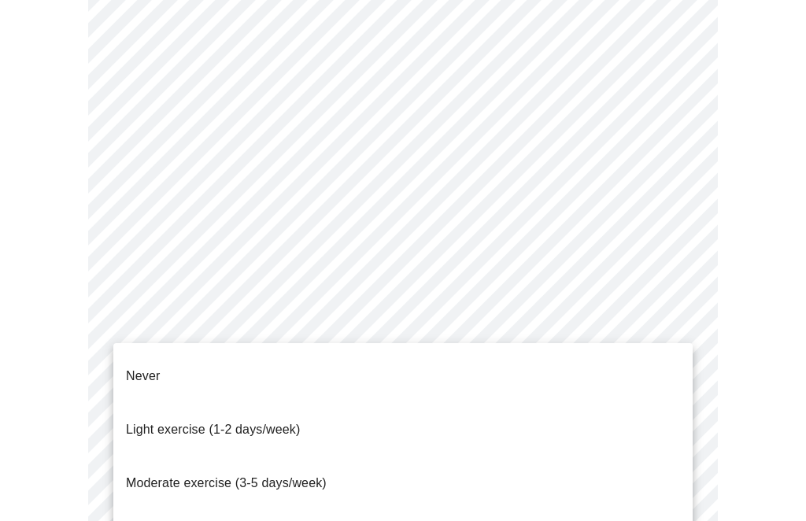
click at [134, 423] on span "Light exercise (1-2 days/week)" at bounding box center [213, 429] width 175 height 13
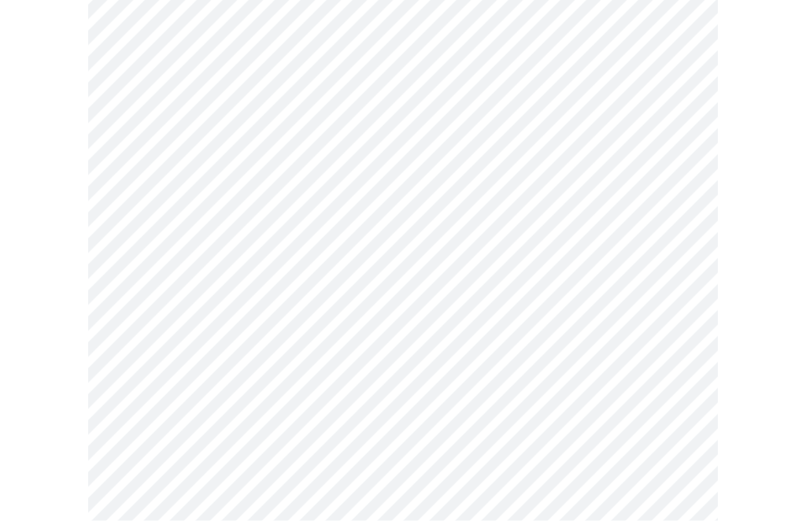
scroll to position [1415, 0]
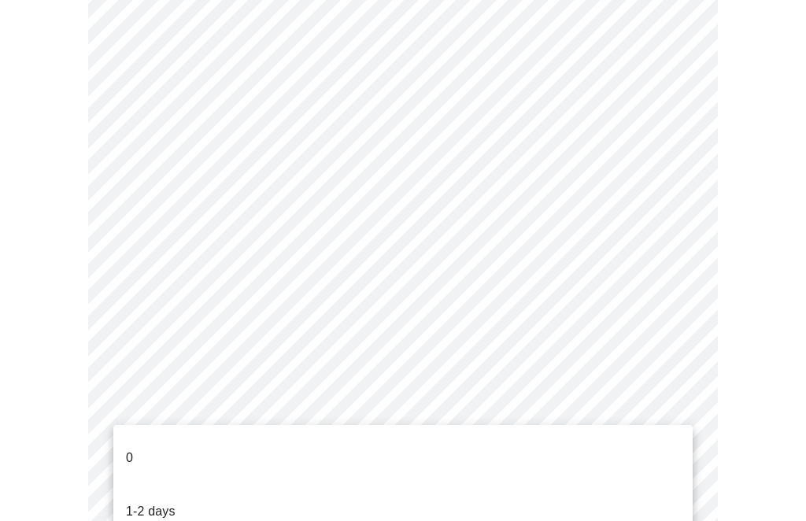
click at [130, 502] on p "1-2 days" at bounding box center [151, 511] width 50 height 19
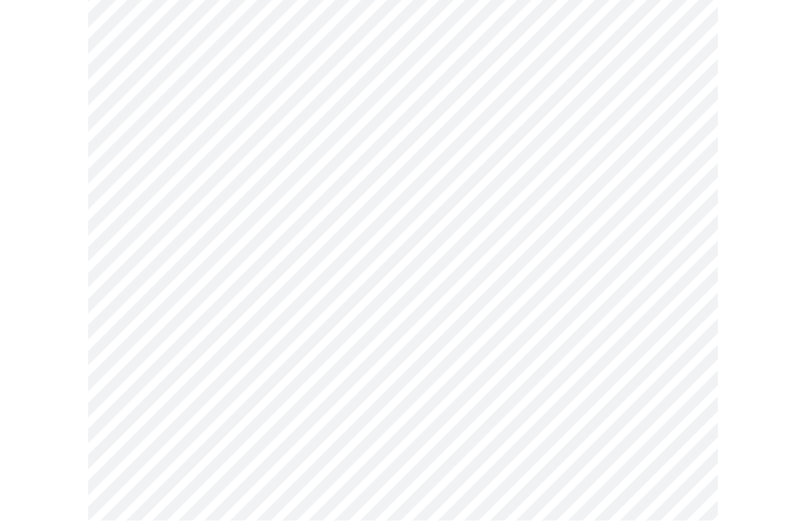
scroll to position [1458, 0]
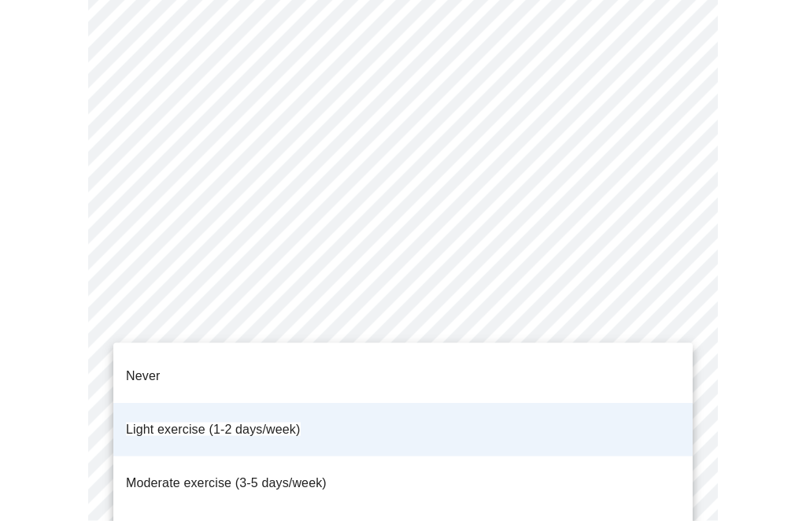
scroll to position [1346, 0]
click at [144, 476] on span "Moderate exercise (3-5 days/week)" at bounding box center [226, 482] width 201 height 13
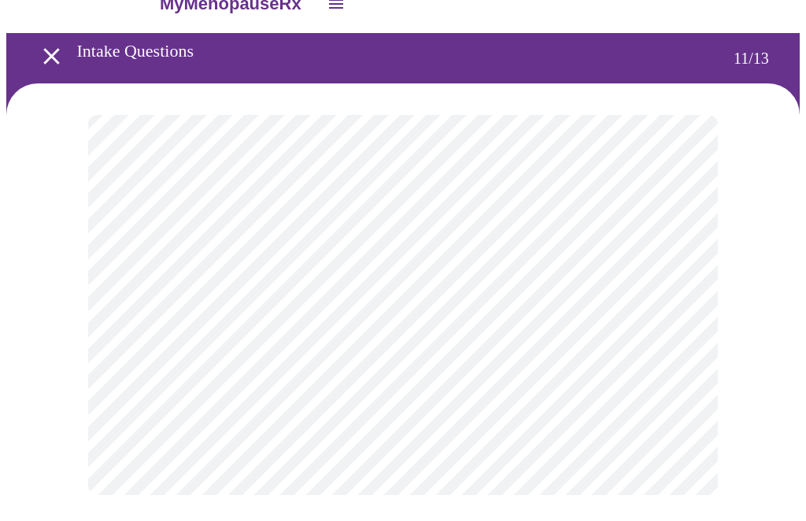
scroll to position [2, 0]
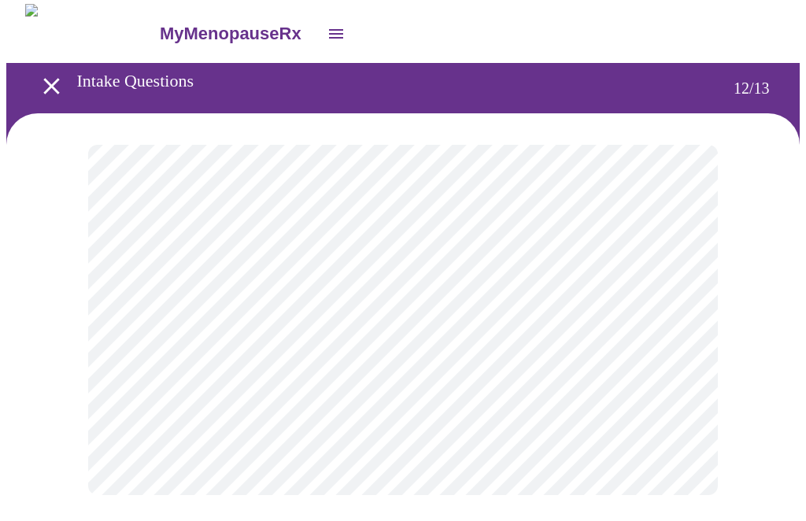
click at [682, 333] on body "MyMenopauseRx Intake Questions 12 / 13" at bounding box center [402, 266] width 793 height 522
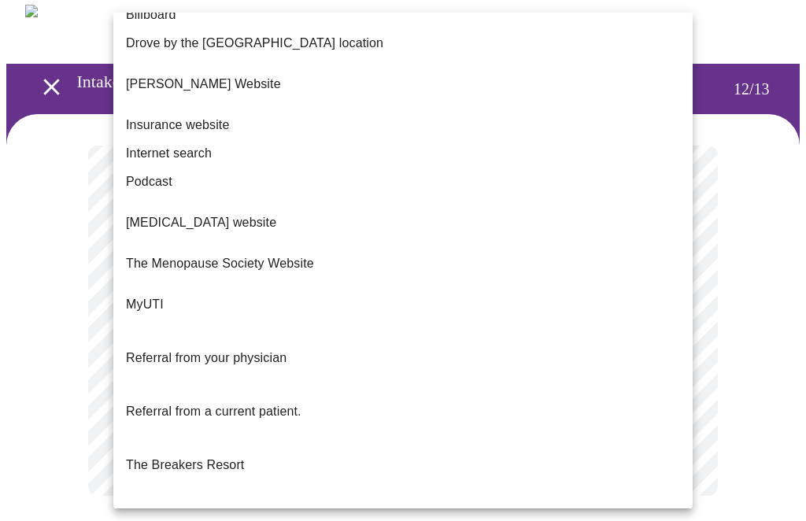
scroll to position [209, 0]
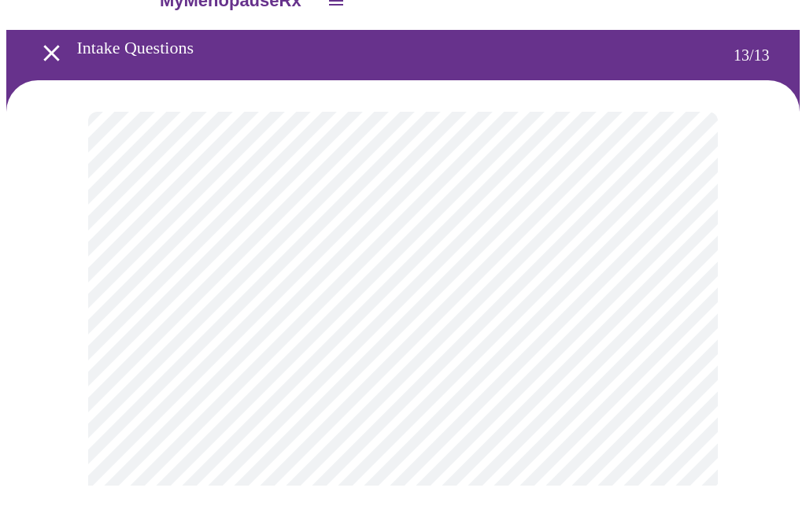
scroll to position [36, 0]
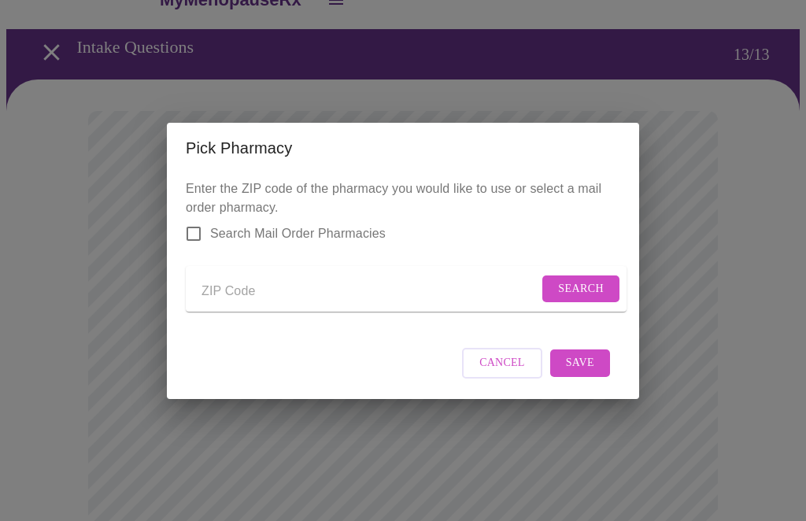
click at [216, 298] on input "Send a message to your care team" at bounding box center [369, 291] width 337 height 25
type input "60554"
click at [579, 295] on button "Search" at bounding box center [580, 289] width 77 height 28
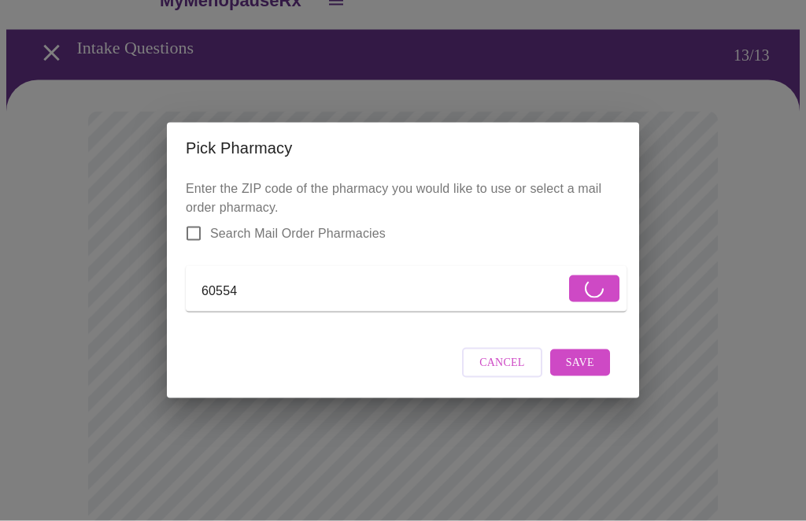
scroll to position [36, 0]
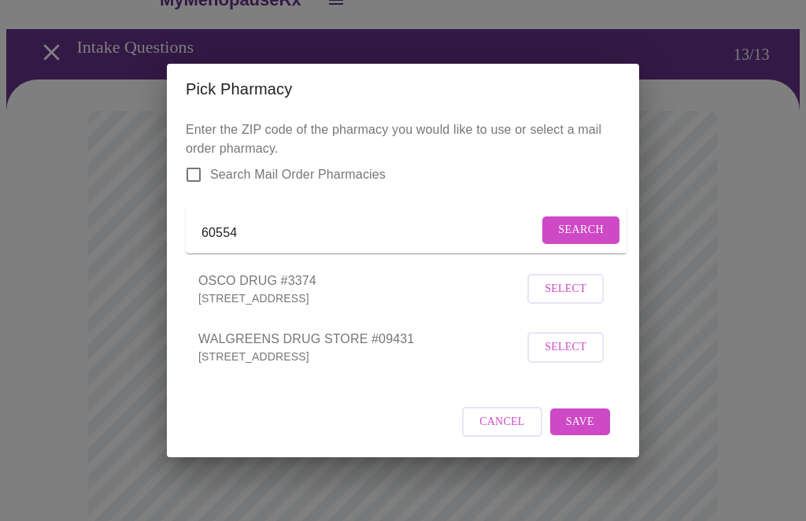
click at [571, 363] on button "Select" at bounding box center [565, 347] width 76 height 31
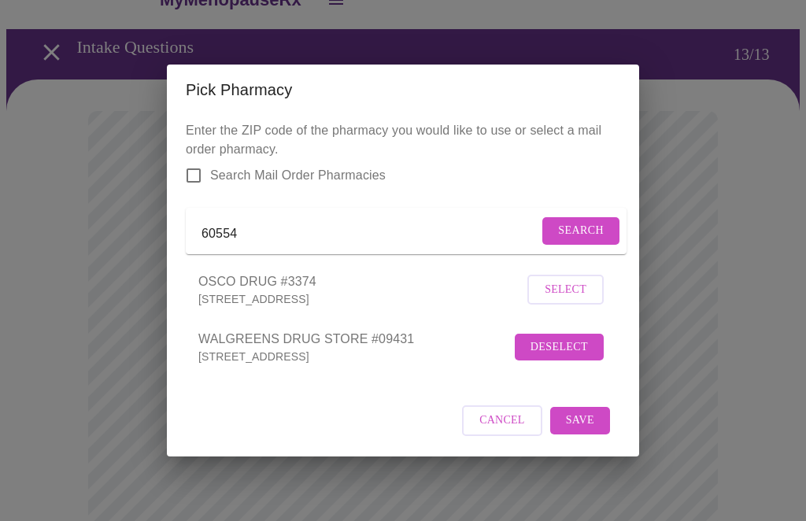
click at [595, 434] on button "Save" at bounding box center [580, 421] width 60 height 28
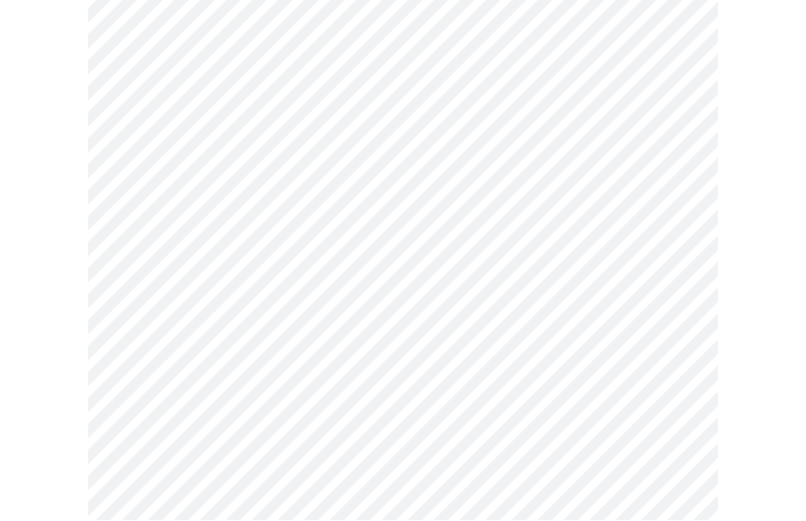
scroll to position [606, 0]
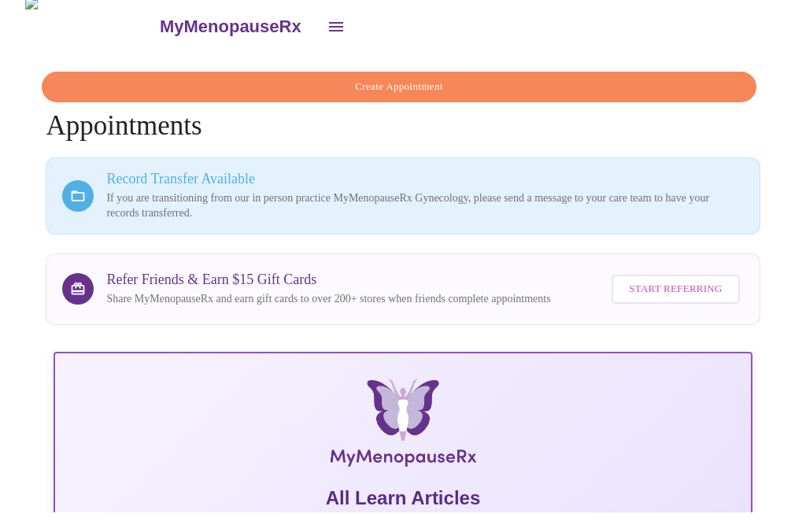
scroll to position [10, 0]
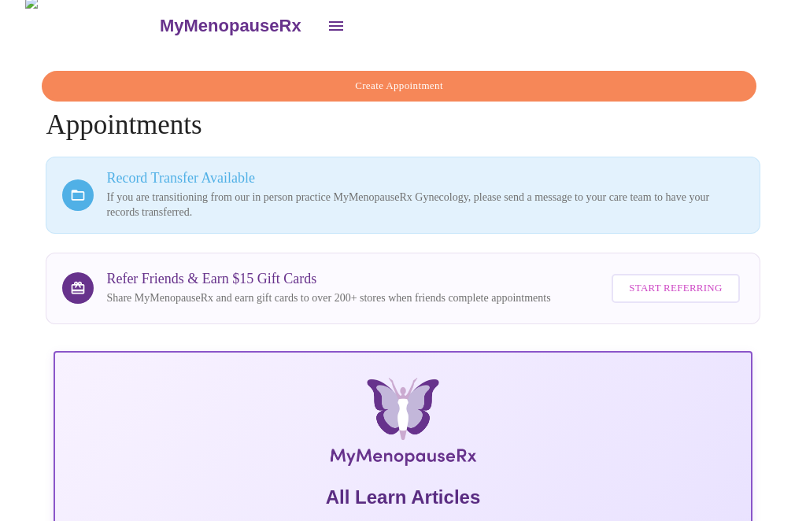
click at [106, 190] on p "If you are transitioning from our in person practice MyMenopauseRx Gynecology, …" at bounding box center [424, 205] width 637 height 31
click at [142, 190] on p "If you are transitioning from our in person practice MyMenopauseRx Gynecology, …" at bounding box center [424, 205] width 637 height 31
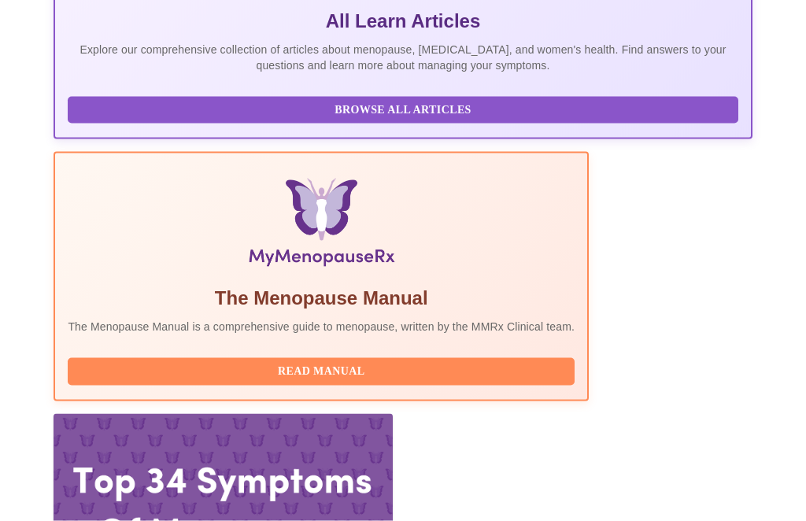
scroll to position [486, 0]
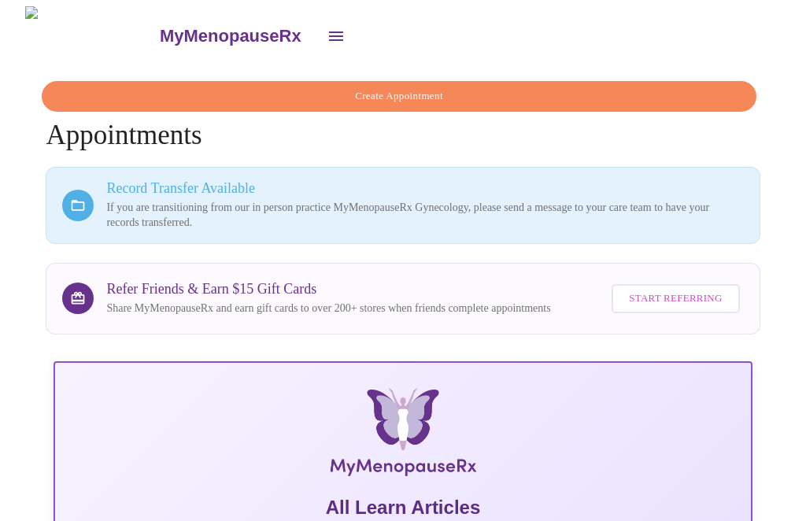
click at [327, 35] on icon "open drawer" at bounding box center [336, 36] width 19 height 19
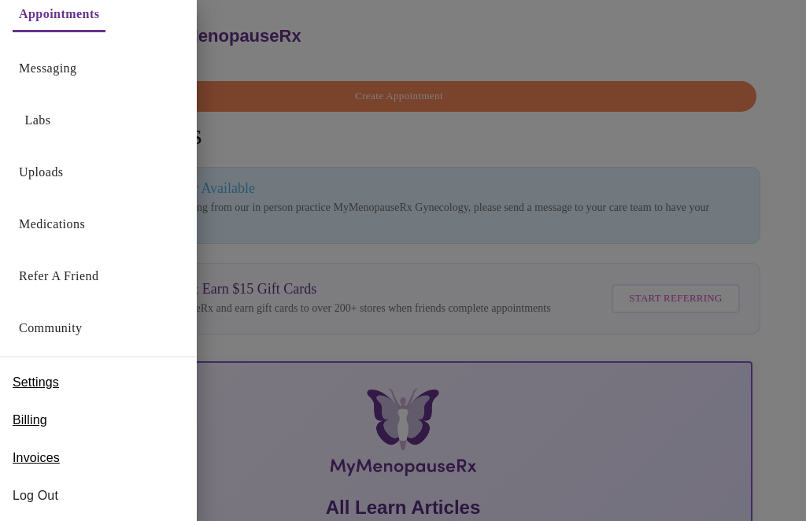
scroll to position [22, 0]
click at [62, 491] on span "Log Out" at bounding box center [99, 495] width 172 height 19
